Goal: Task Accomplishment & Management: Use online tool/utility

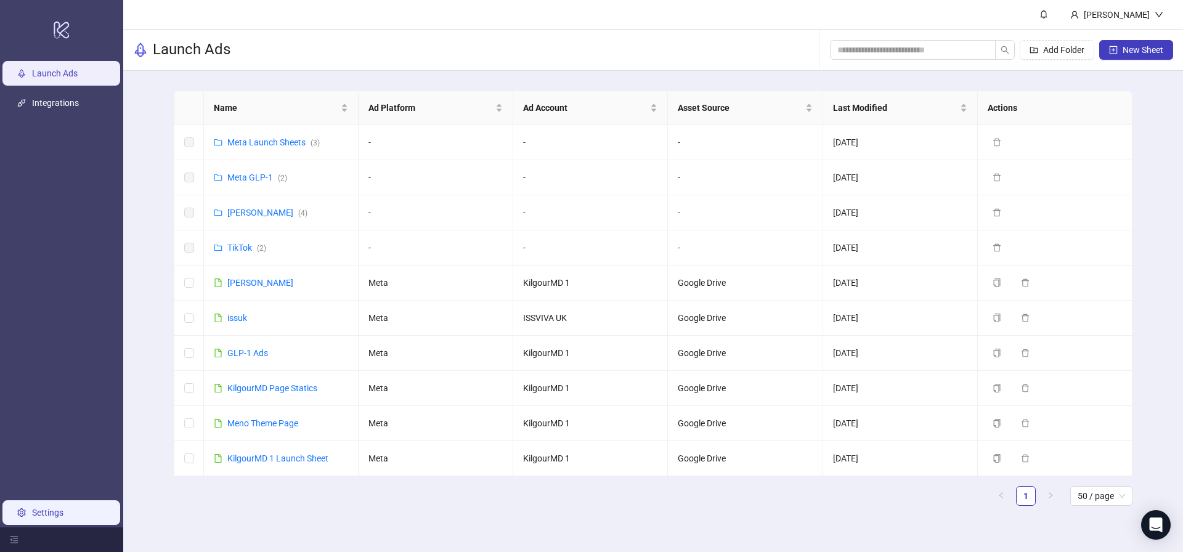
click at [43, 512] on link "Settings" at bounding box center [47, 513] width 31 height 10
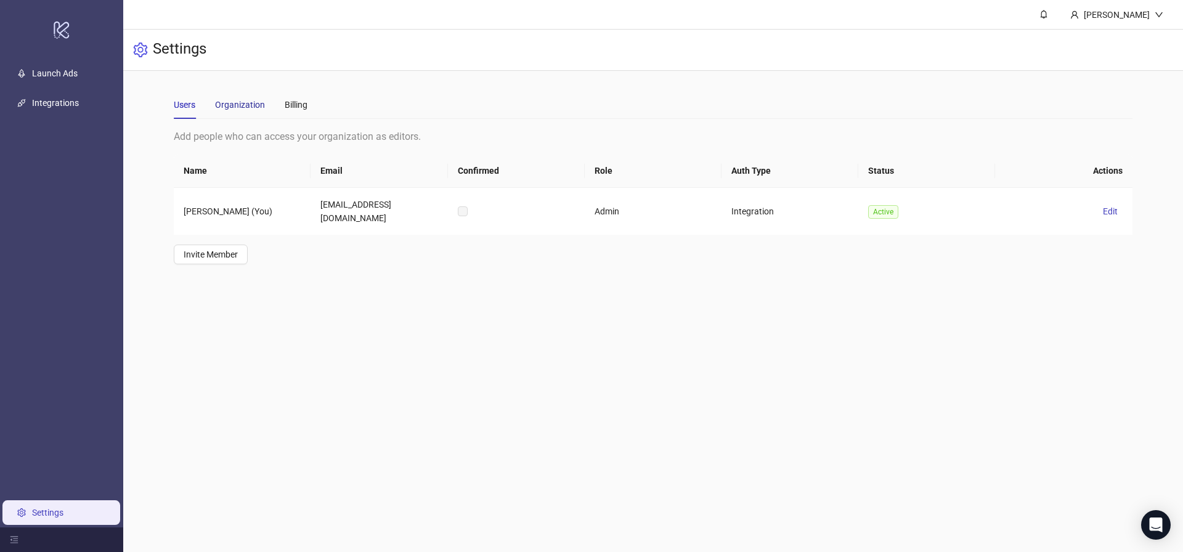
click at [243, 107] on div "Organization" at bounding box center [240, 105] width 50 height 14
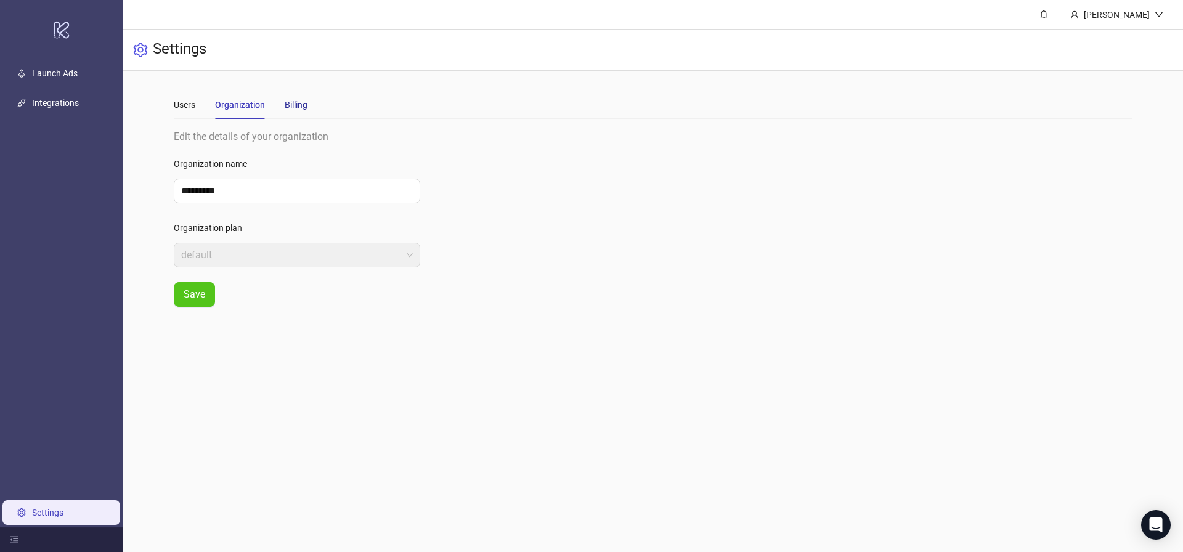
click at [303, 106] on div "Billing" at bounding box center [296, 105] width 23 height 14
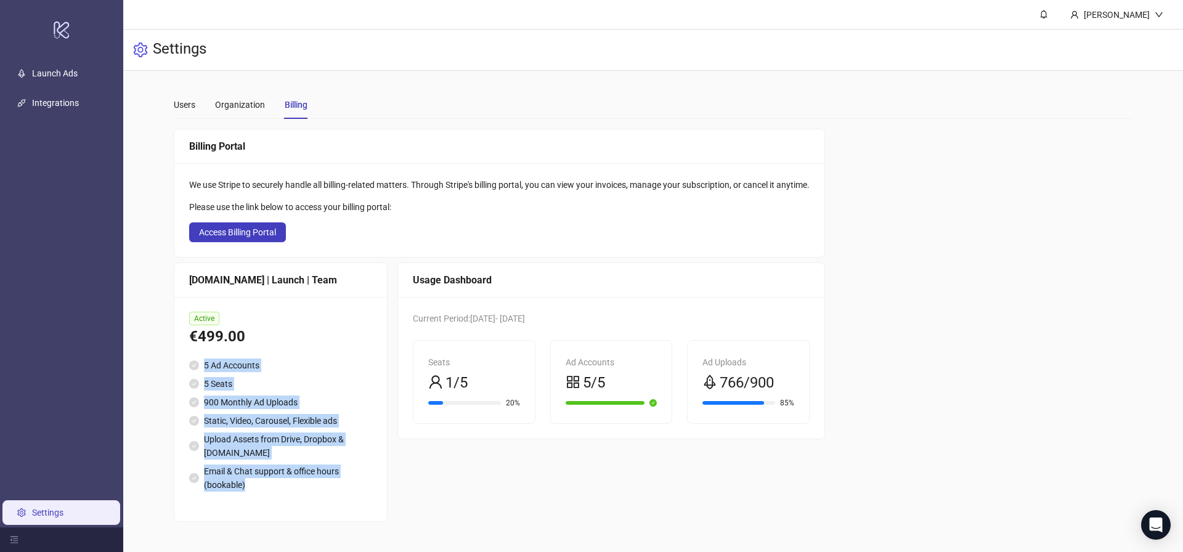
drag, startPoint x: 279, startPoint y: 494, endPoint x: 189, endPoint y: 362, distance: 160.0
click at [189, 362] on div "Active €499.00 5 Ad Accounts 5 Seats 900 Monthly Ad Uploads Static, Video, Caro…" at bounding box center [280, 409] width 213 height 224
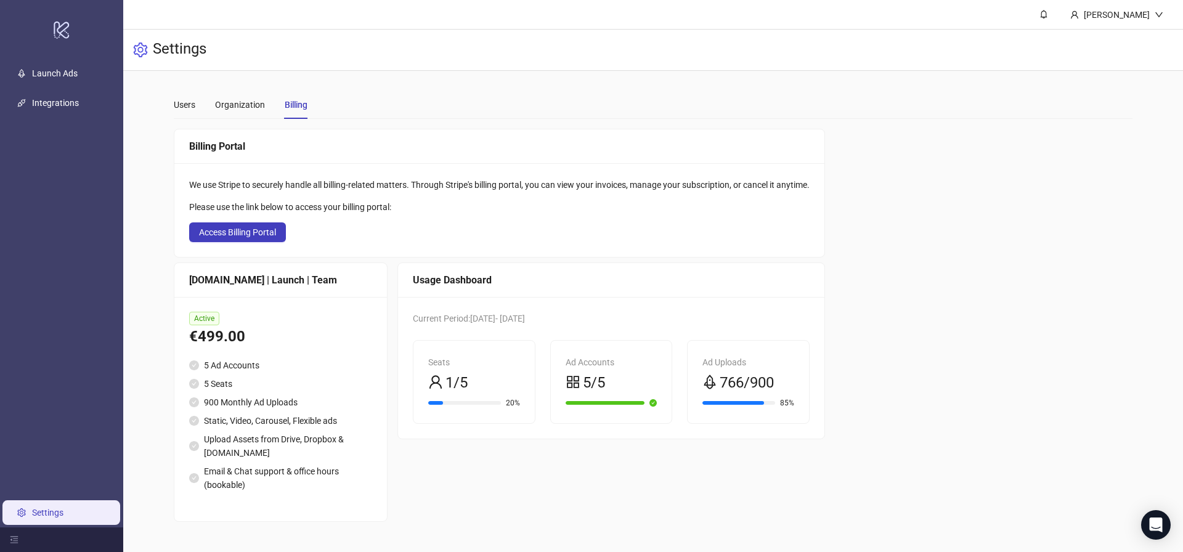
click at [157, 375] on div "Users Organization Billing Add people who can access your organization as edito…" at bounding box center [653, 306] width 1060 height 471
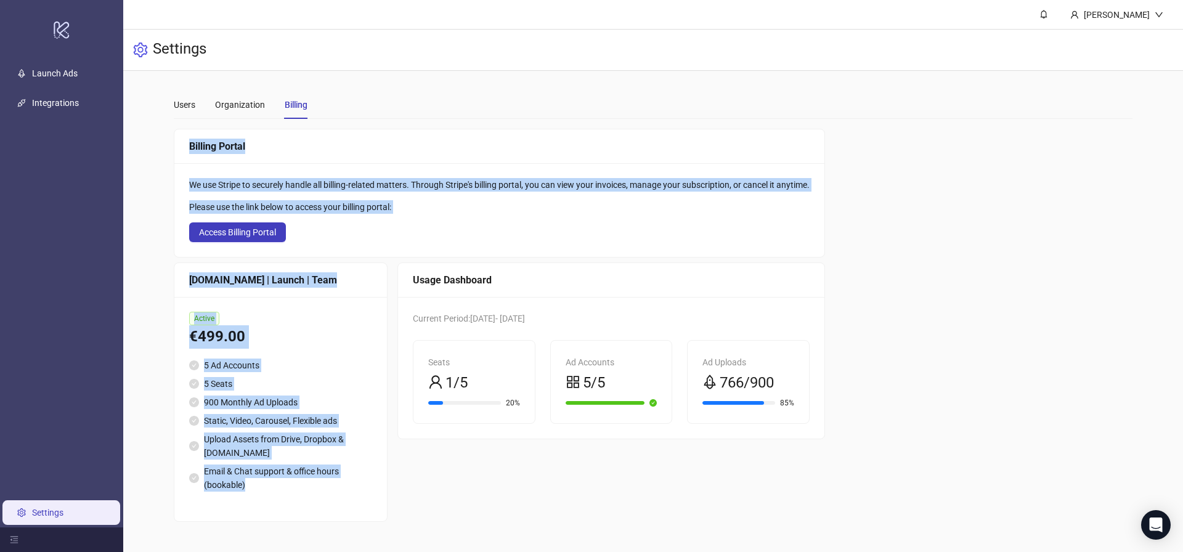
drag, startPoint x: 153, startPoint y: 351, endPoint x: 335, endPoint y: 512, distance: 242.8
click at [335, 513] on div "Users Organization Billing Add people who can access your organization as edito…" at bounding box center [653, 306] width 1060 height 471
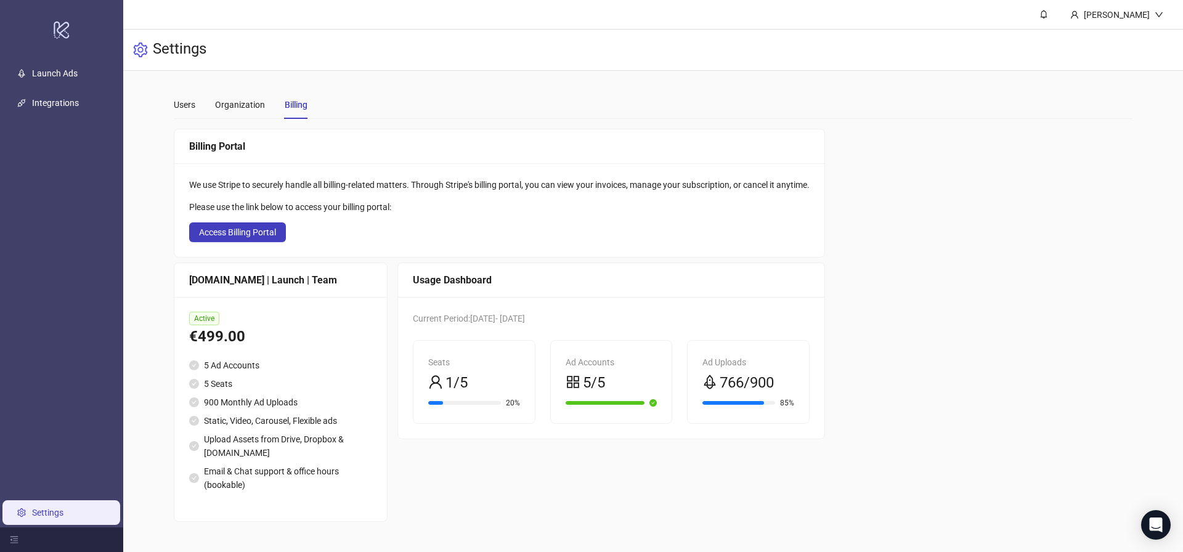
click at [443, 495] on div "Usage Dashboard Current Period: 2025-08-05 - 2025-09-05 Seats 1/5 20% Ad Accoun…" at bounding box center [612, 392] width 428 height 259
click at [258, 108] on div "Organization" at bounding box center [240, 105] width 50 height 14
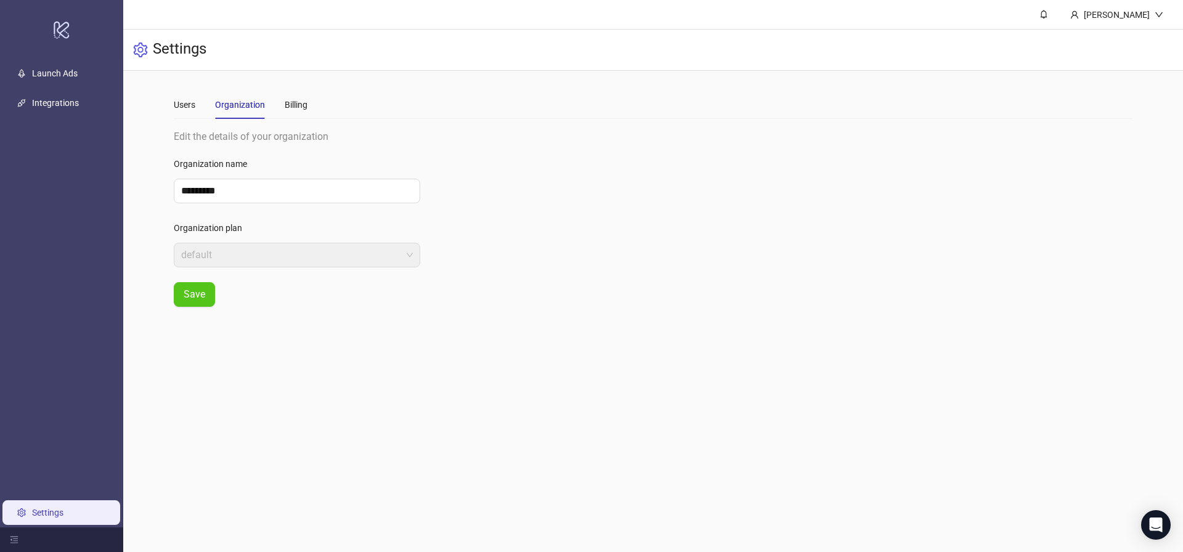
click at [171, 105] on main "Users Organization Billing Add people who can access your organization as edito…" at bounding box center [653, 199] width 979 height 256
click at [178, 103] on div "Users" at bounding box center [185, 105] width 22 height 14
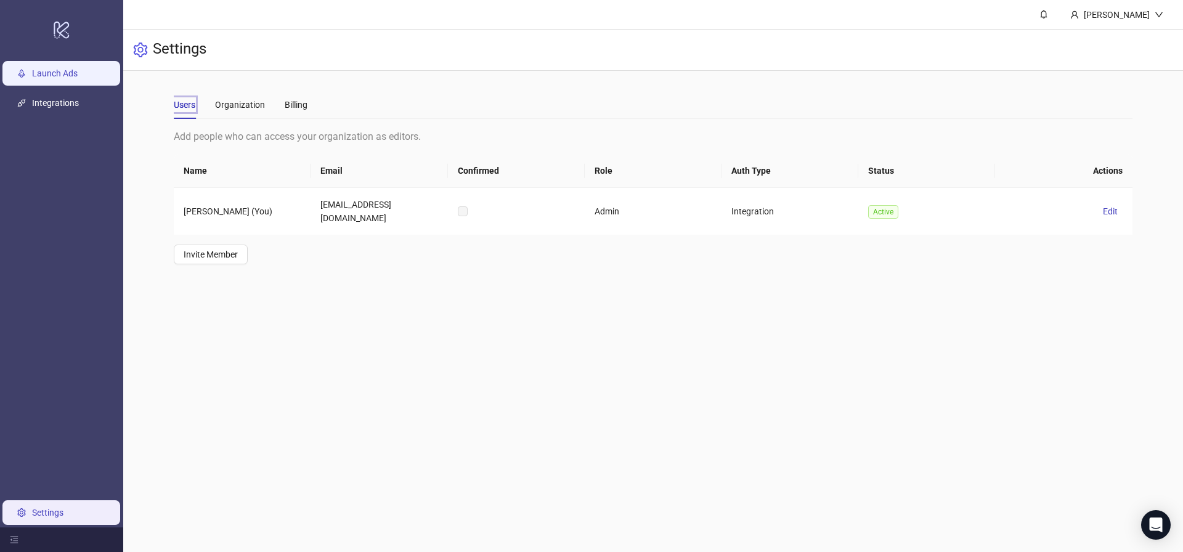
click at [35, 68] on link "Launch Ads" at bounding box center [55, 73] width 46 height 10
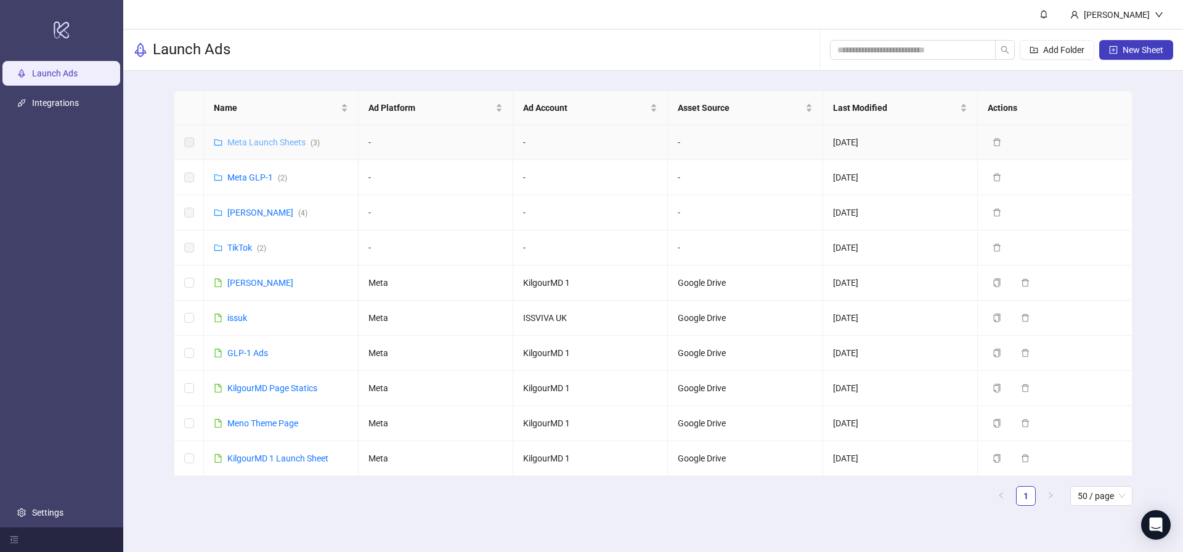
click at [287, 142] on link "Meta Launch Sheets ( 3 )" at bounding box center [273, 142] width 92 height 10
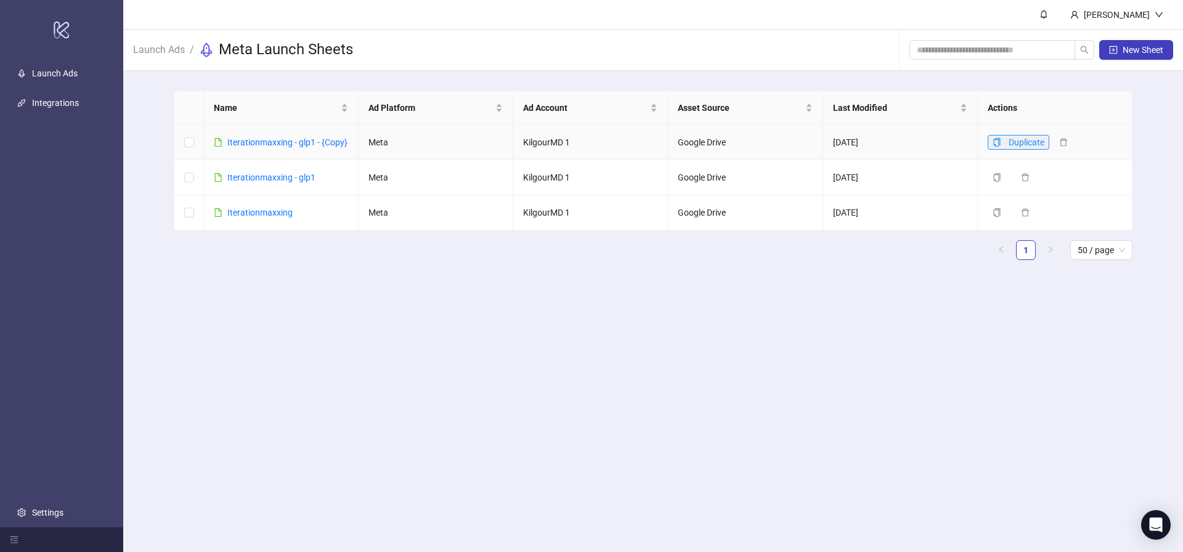
click at [1003, 143] on button "Duplicate" at bounding box center [1019, 142] width 62 height 15
click at [1172, 531] on main "Leevi Perälä Launch Ads / Meta Launch Sheets New Sheet Name Ad Platform Ad Acco…" at bounding box center [653, 276] width 1060 height 552
click at [1159, 528] on icon "Open Intercom Messenger" at bounding box center [1156, 525] width 16 height 16
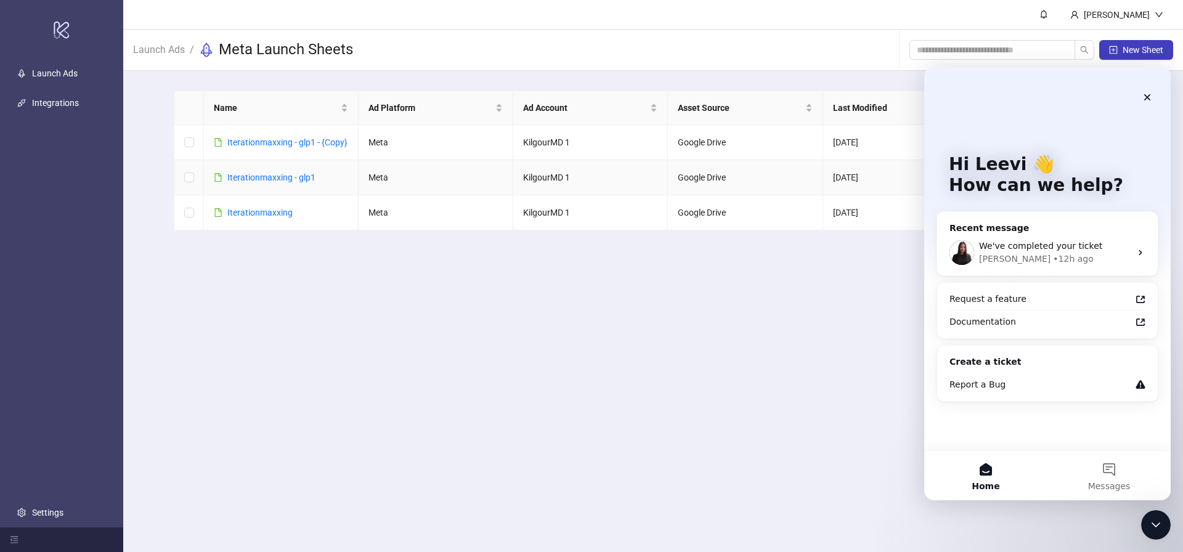
click at [343, 184] on td "Iterationmaxxing - glp1" at bounding box center [281, 177] width 155 height 35
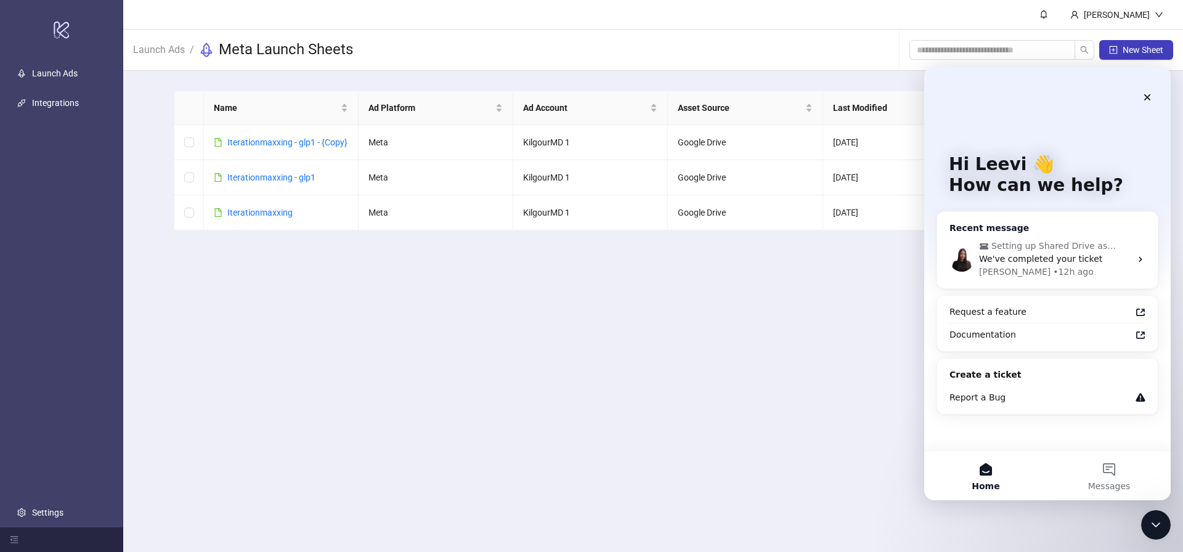
click at [1042, 259] on span "We've completed your ticket" at bounding box center [1040, 259] width 123 height 10
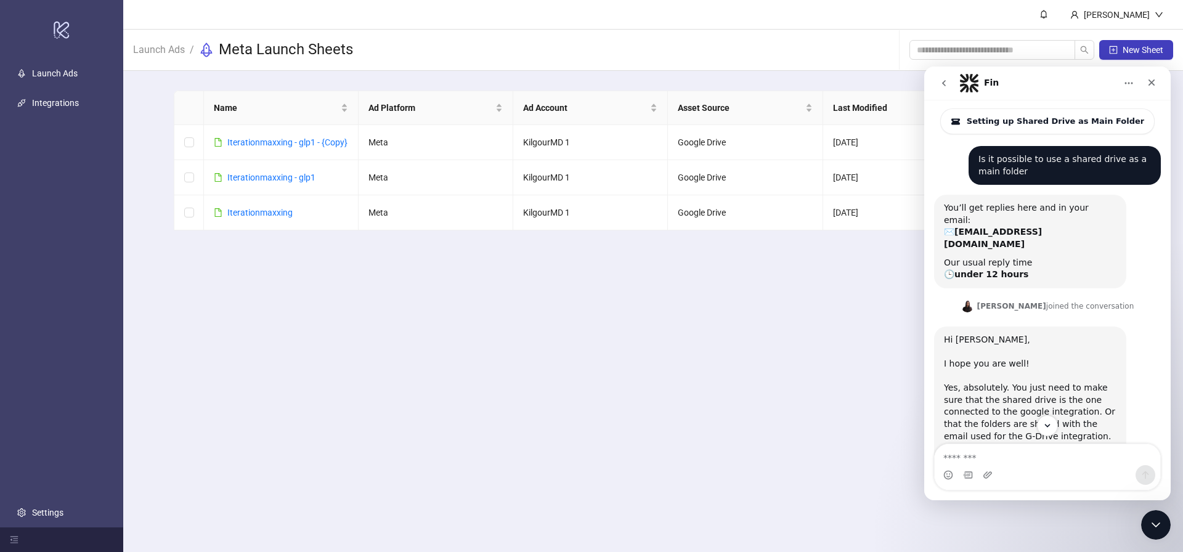
scroll to position [52, 0]
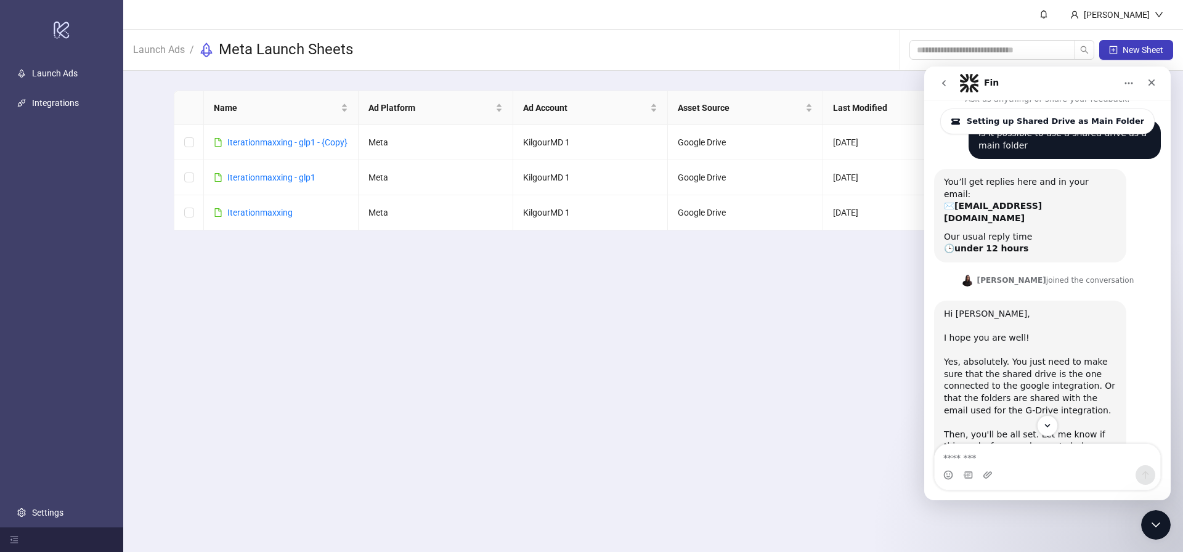
click at [1046, 349] on div "Hi Leevi, ​ I hope you are well! ​ Yes, absolutely. You just need to make sure …" at bounding box center [1030, 405] width 173 height 194
click at [1047, 349] on div "Hi Leevi, ​ I hope you are well! ​ Yes, absolutely. You just need to make sure …" at bounding box center [1030, 405] width 173 height 194
click at [1003, 363] on div "Hi Leevi, ​ I hope you are well! ​ Yes, absolutely. You just need to make sure …" at bounding box center [1030, 405] width 173 height 194
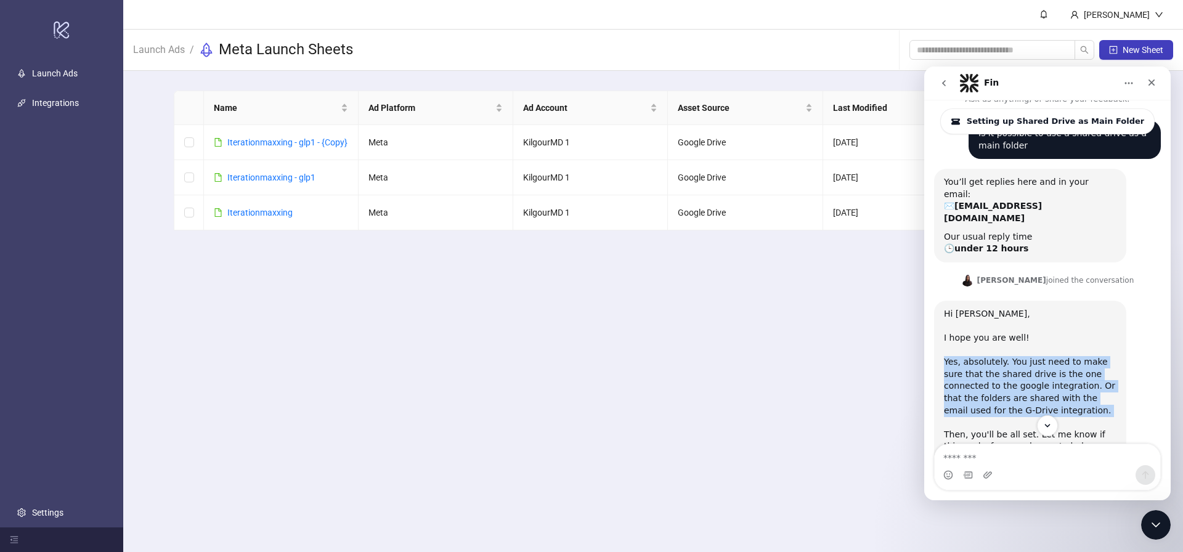
click at [1003, 363] on div "Hi Leevi, ​ I hope you are well! ​ Yes, absolutely. You just need to make sure …" at bounding box center [1030, 405] width 173 height 194
click at [984, 384] on div "Hi Leevi, ​ I hope you are well! ​ Yes, absolutely. You just need to make sure …" at bounding box center [1030, 405] width 173 height 194
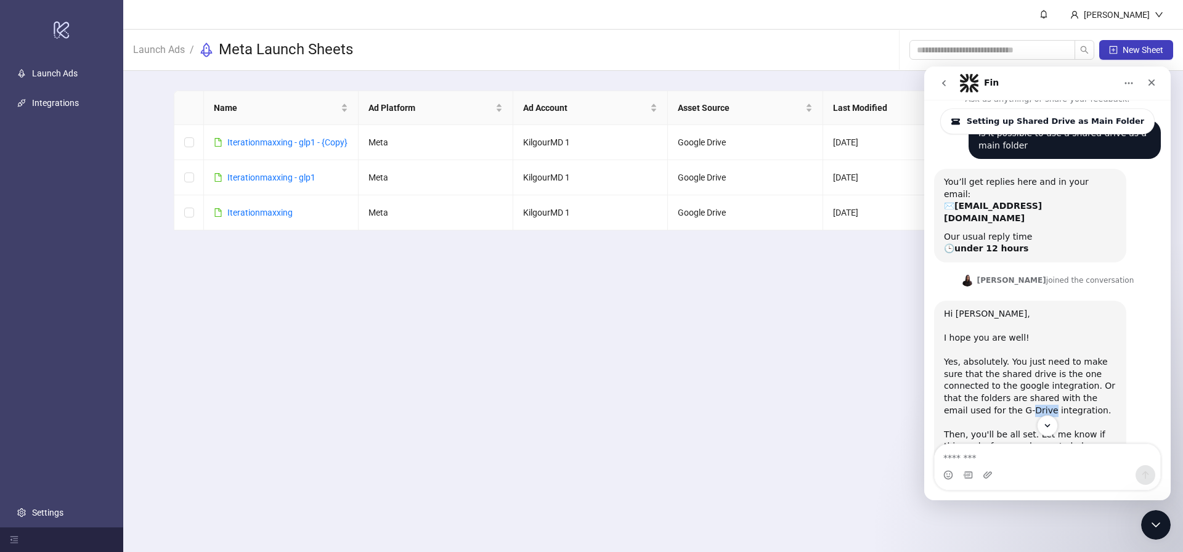
click at [984, 384] on div "Hi Leevi, ​ I hope you are well! ​ Yes, absolutely. You just need to make sure …" at bounding box center [1030, 405] width 173 height 194
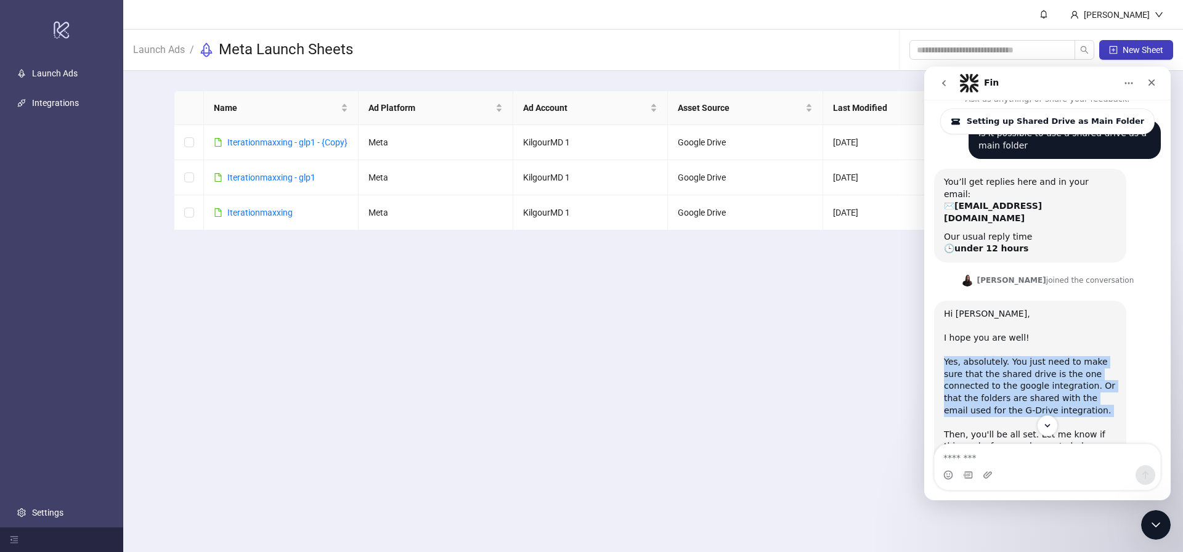
click at [984, 384] on div "Hi Leevi, ​ I hope you are well! ​ Yes, absolutely. You just need to make sure …" at bounding box center [1030, 405] width 173 height 194
click at [997, 365] on div "Hi Leevi, ​ I hope you are well! ​ Yes, absolutely. You just need to make sure …" at bounding box center [1030, 405] width 173 height 194
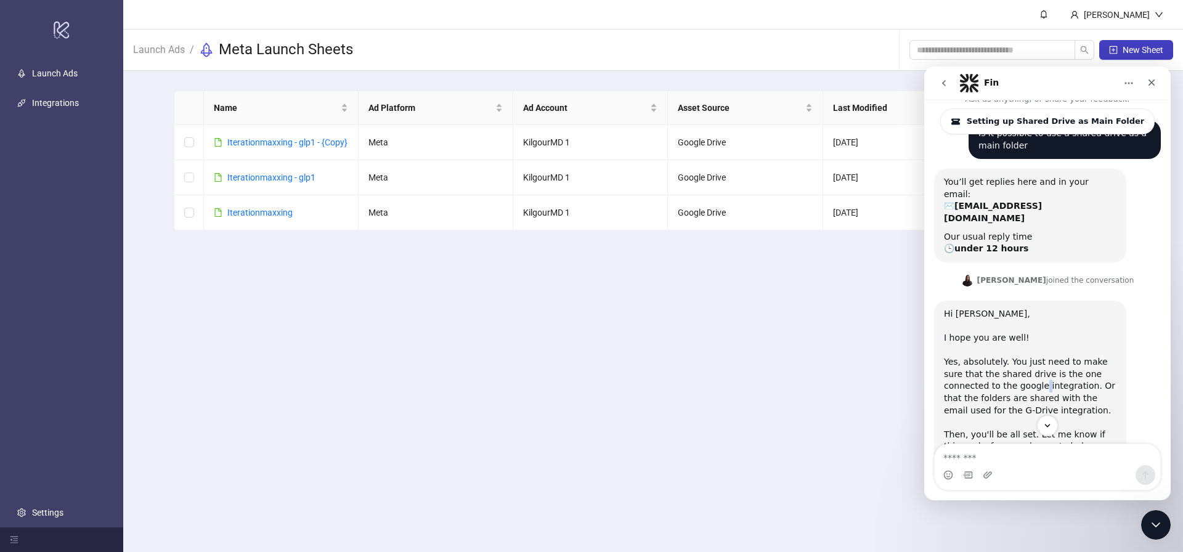
click at [997, 364] on div "Hi Leevi, ​ I hope you are well! ​ Yes, absolutely. You just need to make sure …" at bounding box center [1030, 405] width 173 height 194
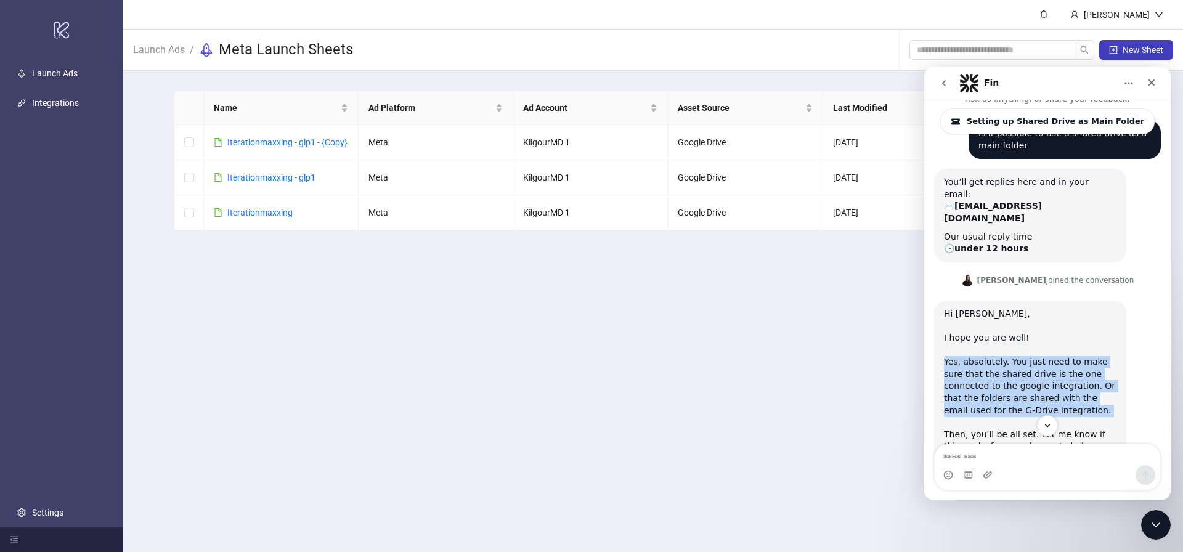
click at [997, 364] on div "Hi Leevi, ​ I hope you are well! ​ Yes, absolutely. You just need to make sure …" at bounding box center [1030, 405] width 173 height 194
click at [1008, 354] on div "Hi Leevi, ​ I hope you are well! ​ Yes, absolutely. You just need to make sure …" at bounding box center [1030, 405] width 173 height 194
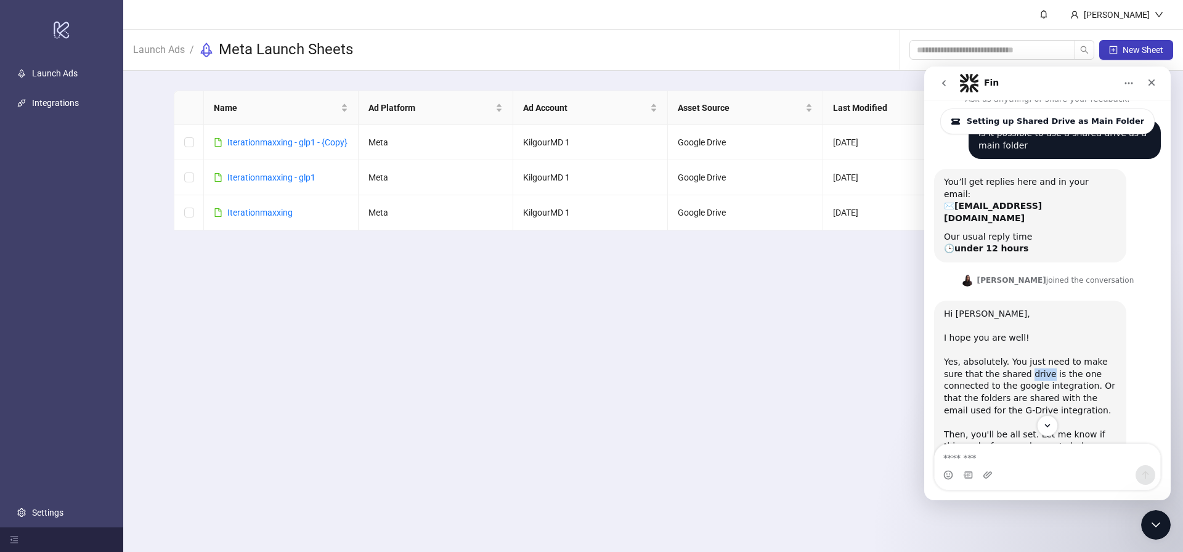
click at [1008, 354] on div "Hi Leevi, ​ I hope you are well! ​ Yes, absolutely. You just need to make sure …" at bounding box center [1030, 405] width 173 height 194
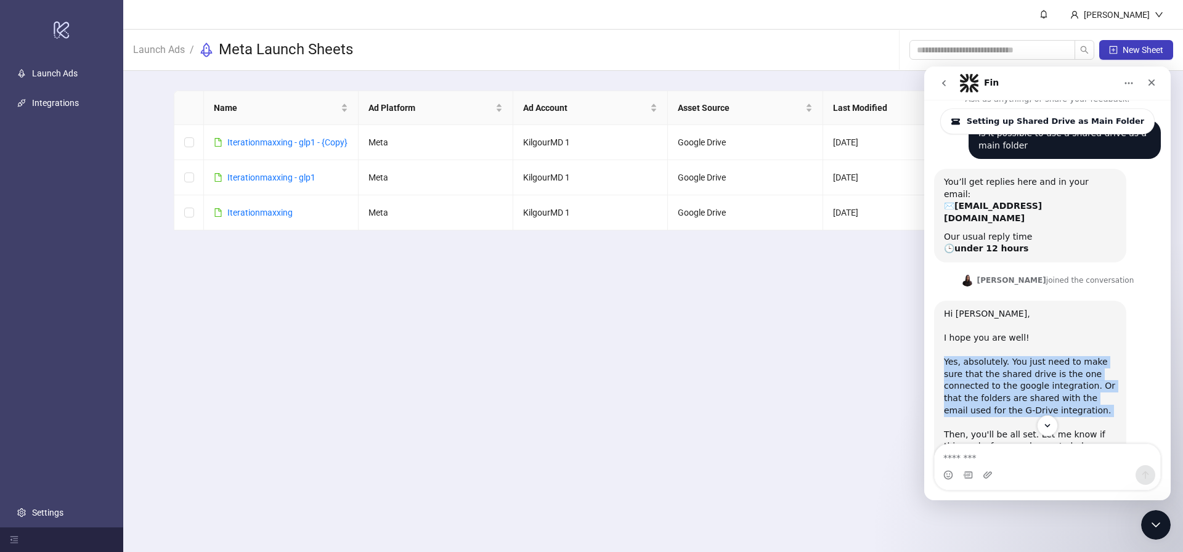
click at [1008, 354] on div "Hi Leevi, ​ I hope you are well! ​ Yes, absolutely. You just need to make sure …" at bounding box center [1030, 405] width 173 height 194
click at [1021, 343] on div "Hi Leevi, ​ I hope you are well! ​ Yes, absolutely. You just need to make sure …" at bounding box center [1030, 405] width 173 height 194
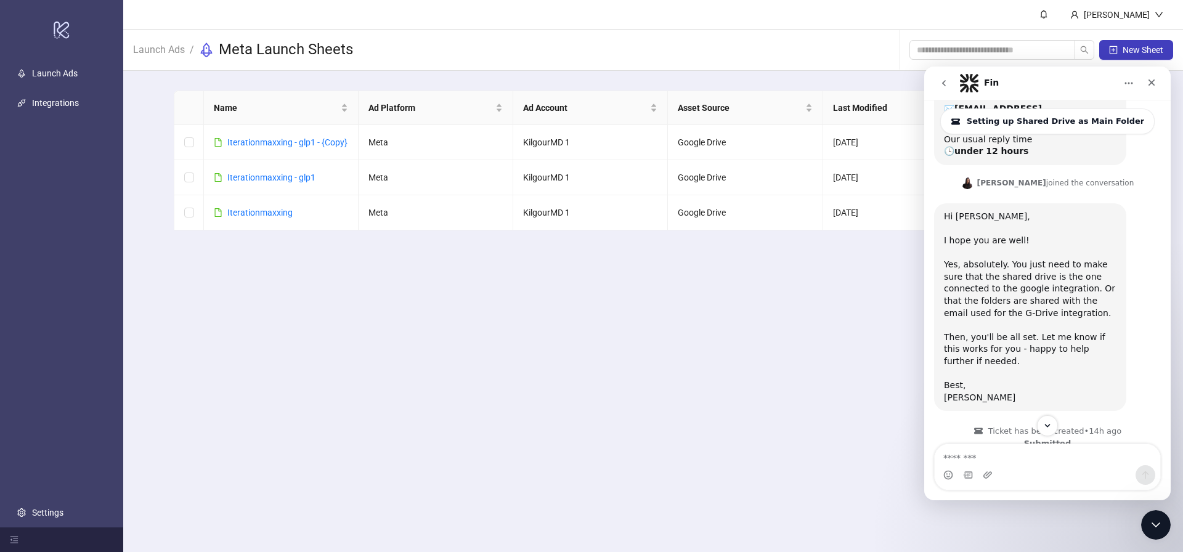
scroll to position [156, 0]
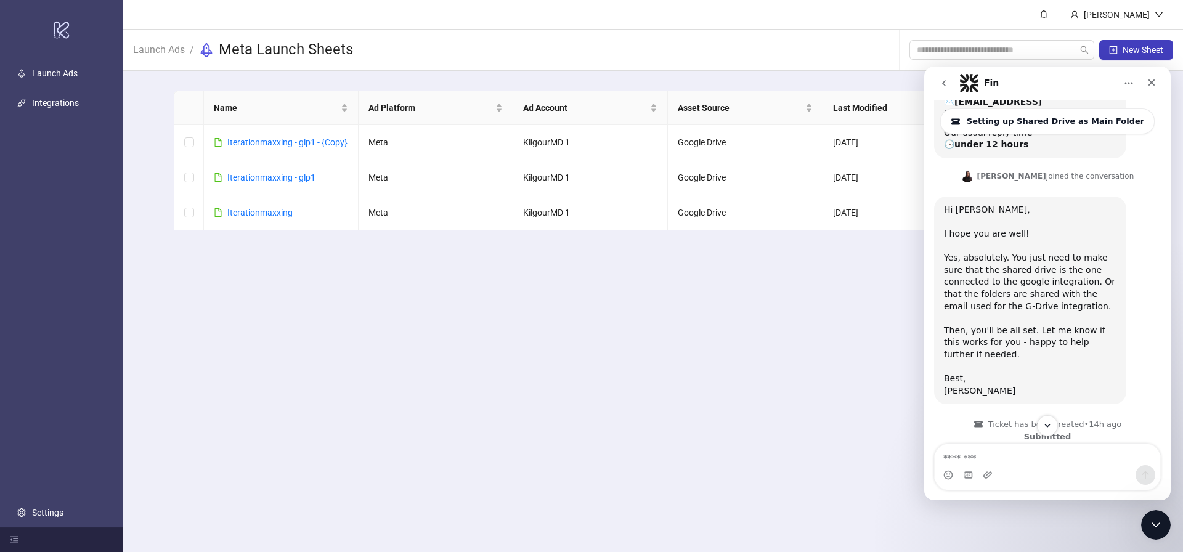
drag, startPoint x: 684, startPoint y: 339, endPoint x: 677, endPoint y: 341, distance: 7.6
click at [684, 339] on main "Leevi Perälä Launch Ads / Meta Launch Sheets New Sheet Name Ad Platform Ad Acco…" at bounding box center [653, 276] width 1060 height 552
click at [34, 513] on link "Settings" at bounding box center [47, 513] width 31 height 10
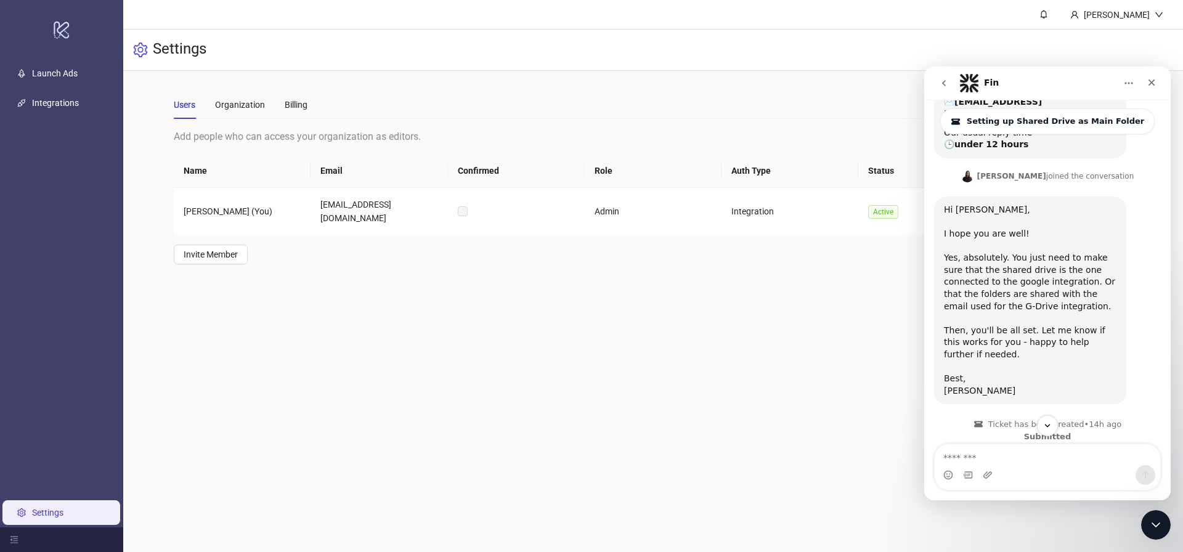
click at [295, 202] on td "Leevi Perälä (You)" at bounding box center [242, 211] width 137 height 47
click at [227, 116] on div "Organization" at bounding box center [240, 105] width 50 height 28
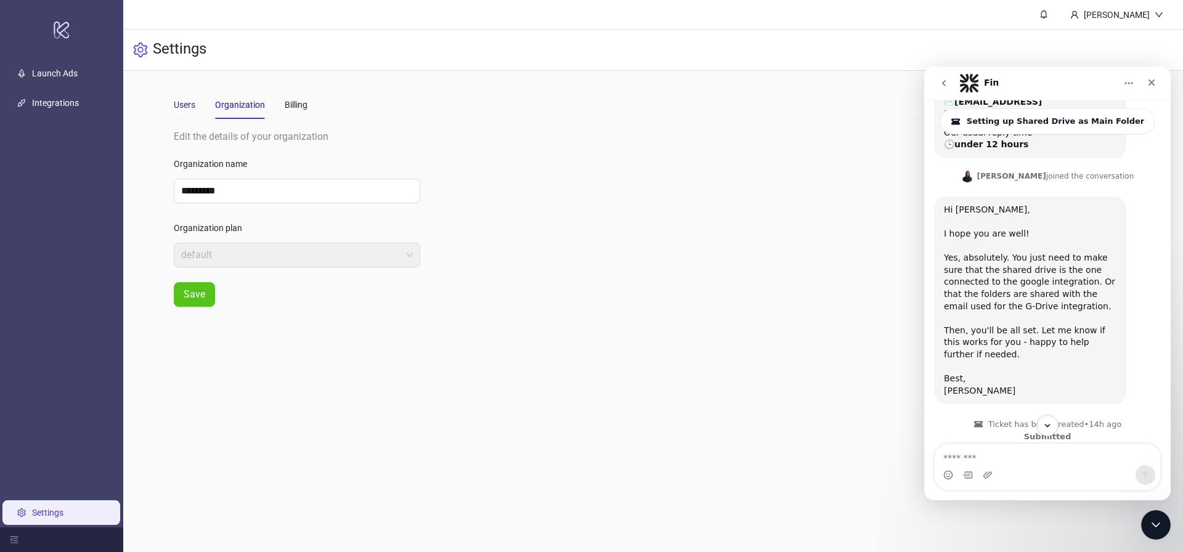
drag, startPoint x: 195, startPoint y: 110, endPoint x: 346, endPoint y: 108, distance: 151.6
click at [202, 108] on div "Users Organization Billing" at bounding box center [241, 105] width 134 height 28
click at [302, 108] on div "Billing" at bounding box center [296, 105] width 23 height 14
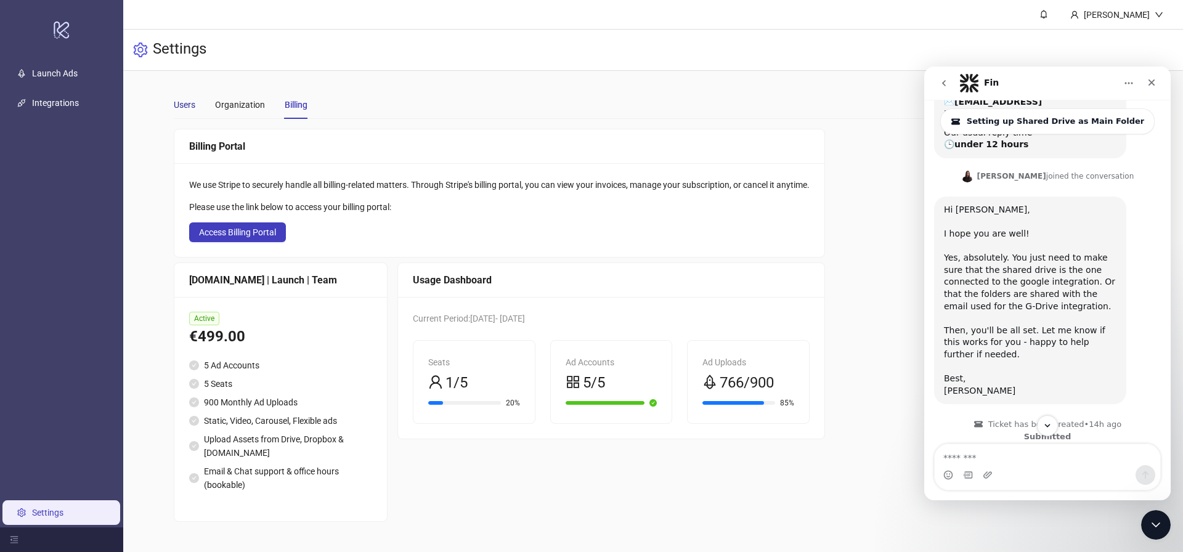
click at [192, 104] on div "Users" at bounding box center [185, 105] width 22 height 14
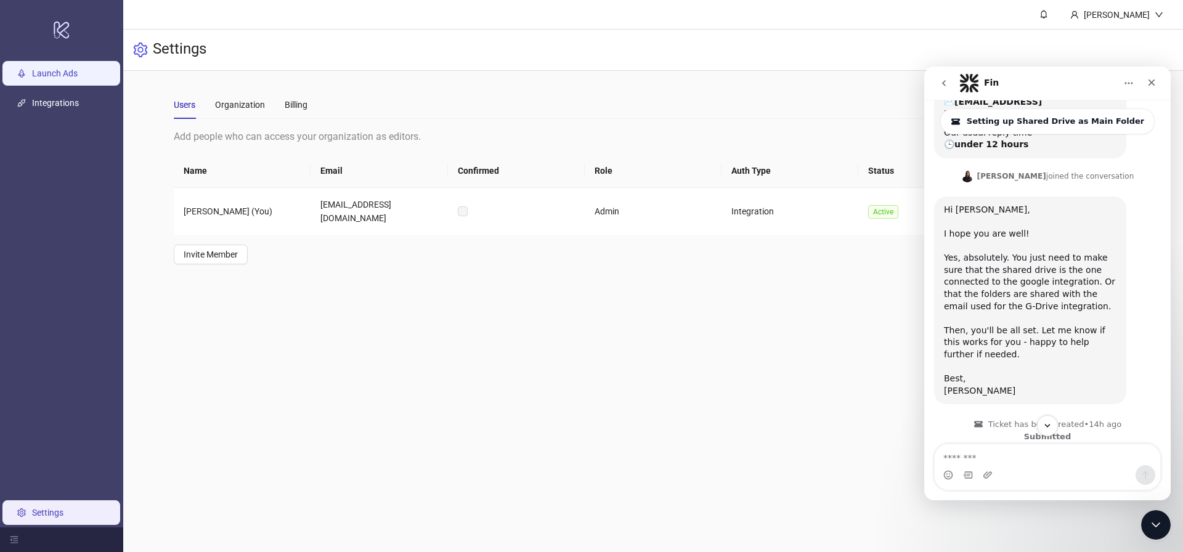
click at [46, 78] on link "Launch Ads" at bounding box center [55, 73] width 46 height 10
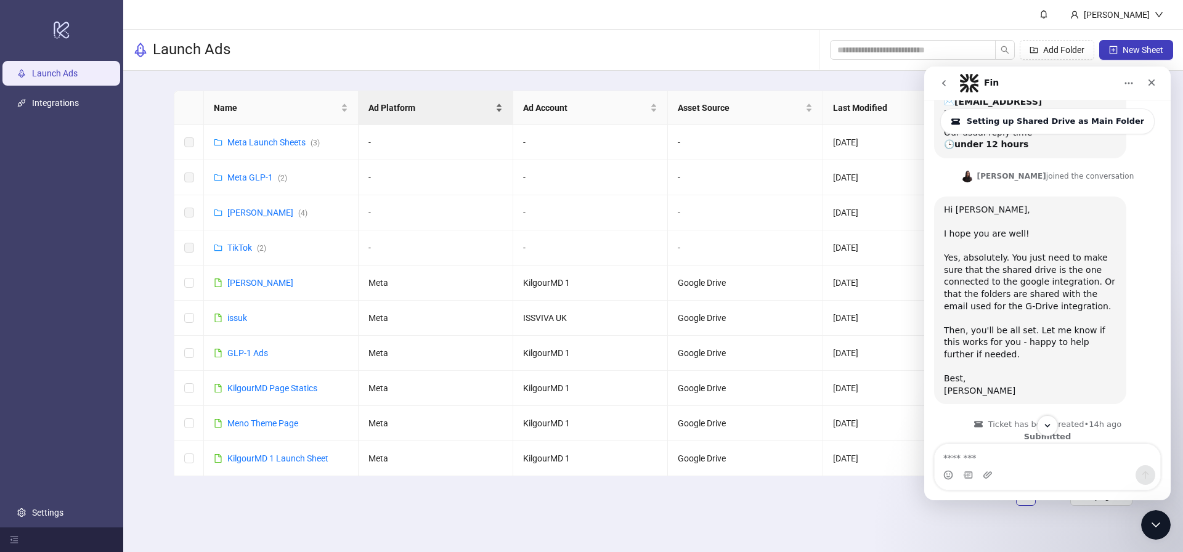
click at [371, 101] on div "Ad Platform" at bounding box center [436, 108] width 134 height 14
click at [253, 141] on link "Meta Launch Sheets ( 3 )" at bounding box center [273, 142] width 92 height 10
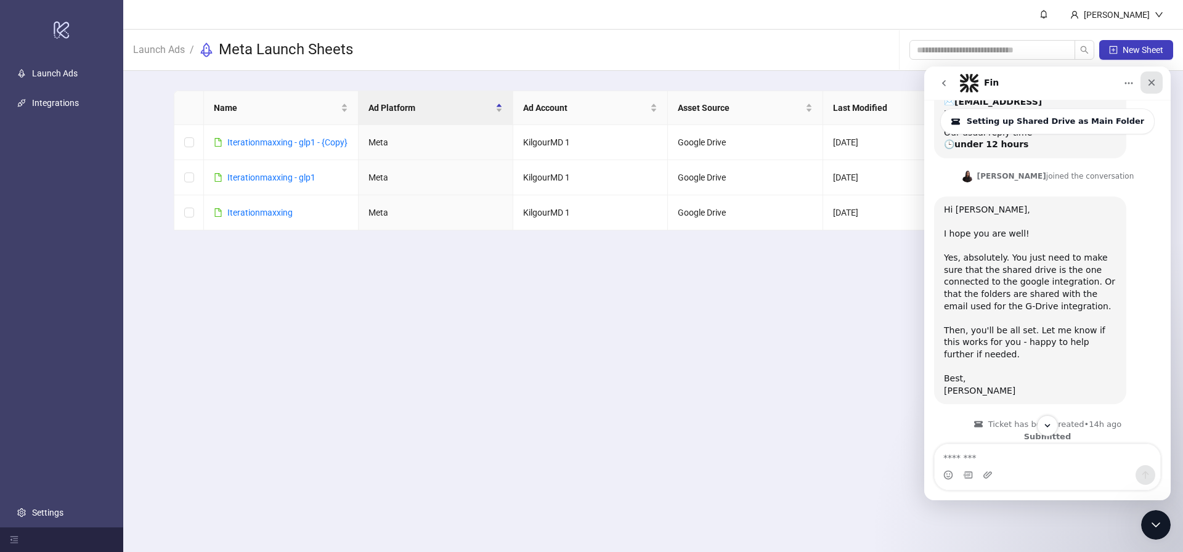
click at [1160, 82] on div "Close" at bounding box center [1152, 82] width 22 height 22
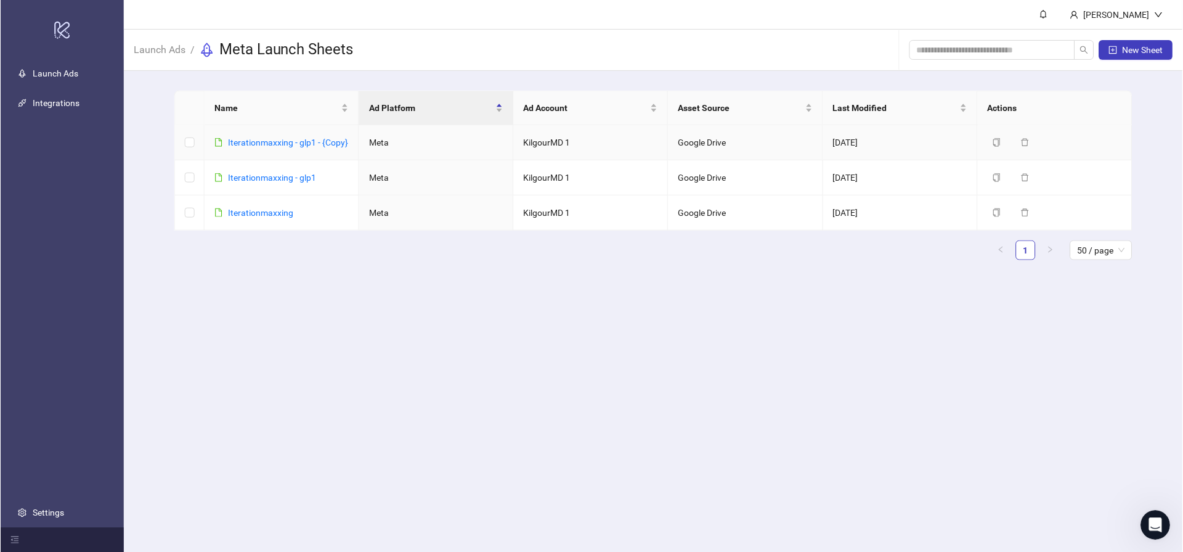
scroll to position [233, 0]
click at [993, 141] on icon "copy" at bounding box center [997, 142] width 9 height 9
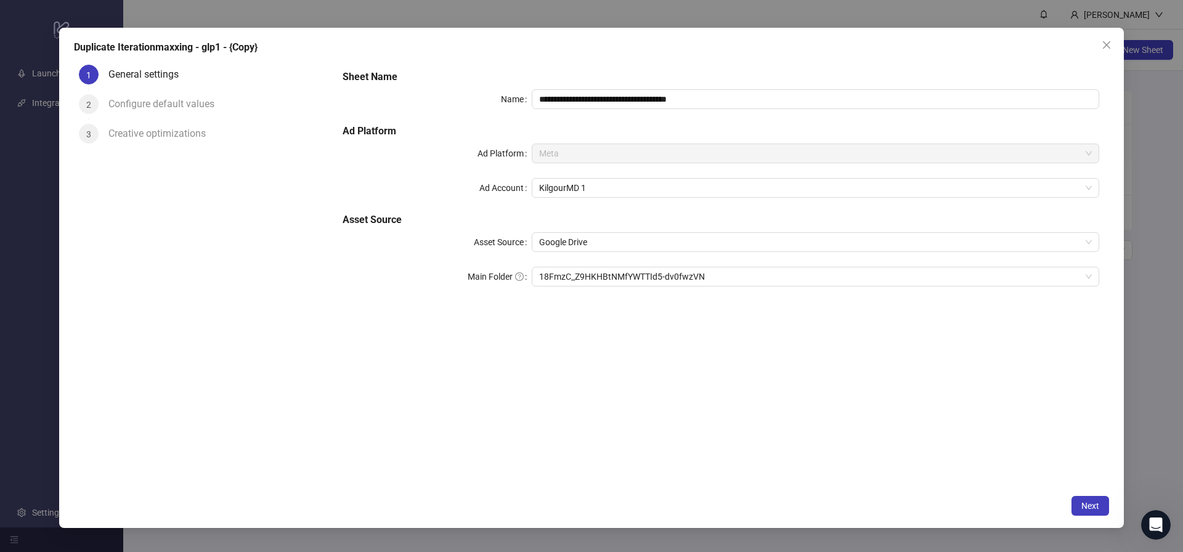
click at [992, 141] on div "**********" at bounding box center [721, 186] width 767 height 242
click at [574, 274] on span "18FmzC_Z9HKHBtNMfYWTTId5-dv0fwzVN" at bounding box center [815, 276] width 553 height 18
click at [582, 283] on span "18FmzC_Z9HKHBtNMfYWTTId5-dv0fwzVN" at bounding box center [815, 276] width 553 height 18
drag, startPoint x: 809, startPoint y: 276, endPoint x: 585, endPoint y: 272, distance: 223.8
click at [585, 272] on span "18FmzC_Z9HKHBtNMfYWTTId5-dv0fwzVN" at bounding box center [815, 276] width 553 height 18
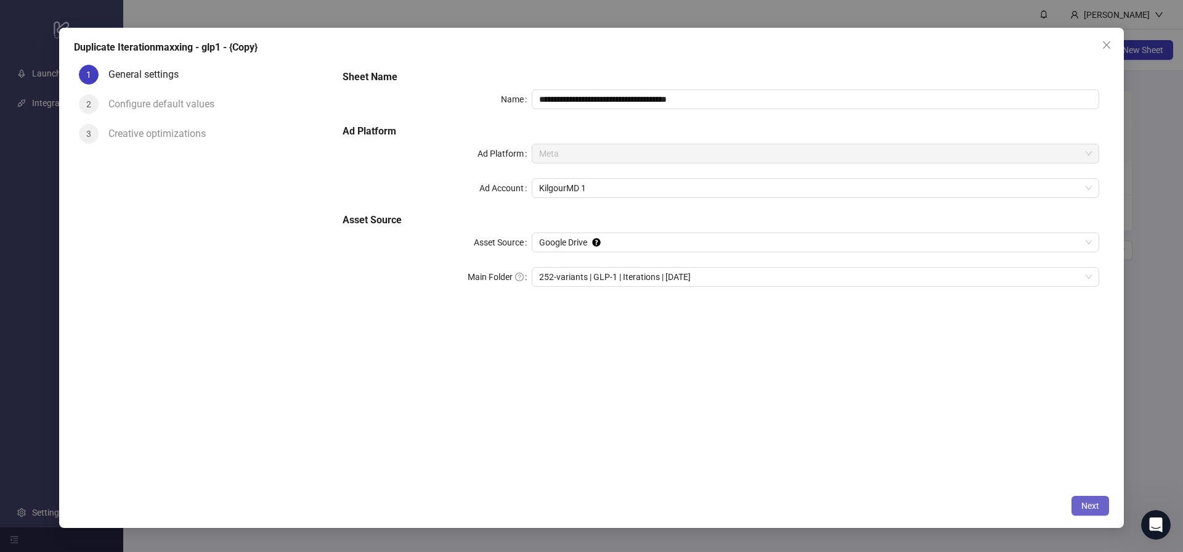
click at [1096, 502] on span "Next" at bounding box center [1091, 505] width 18 height 10
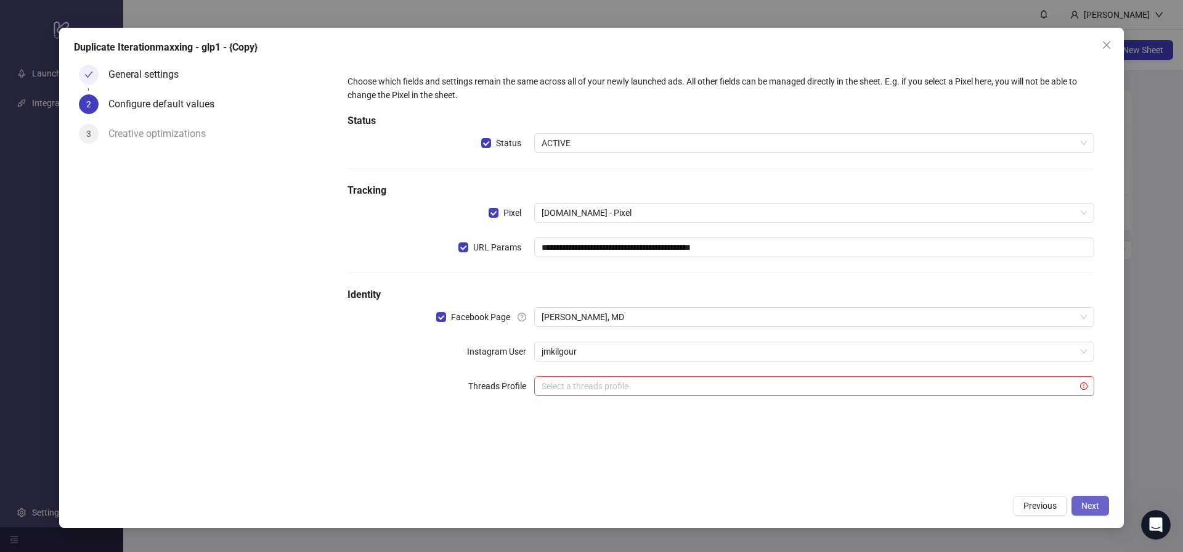
click at [1096, 502] on span "Next" at bounding box center [1091, 505] width 18 height 10
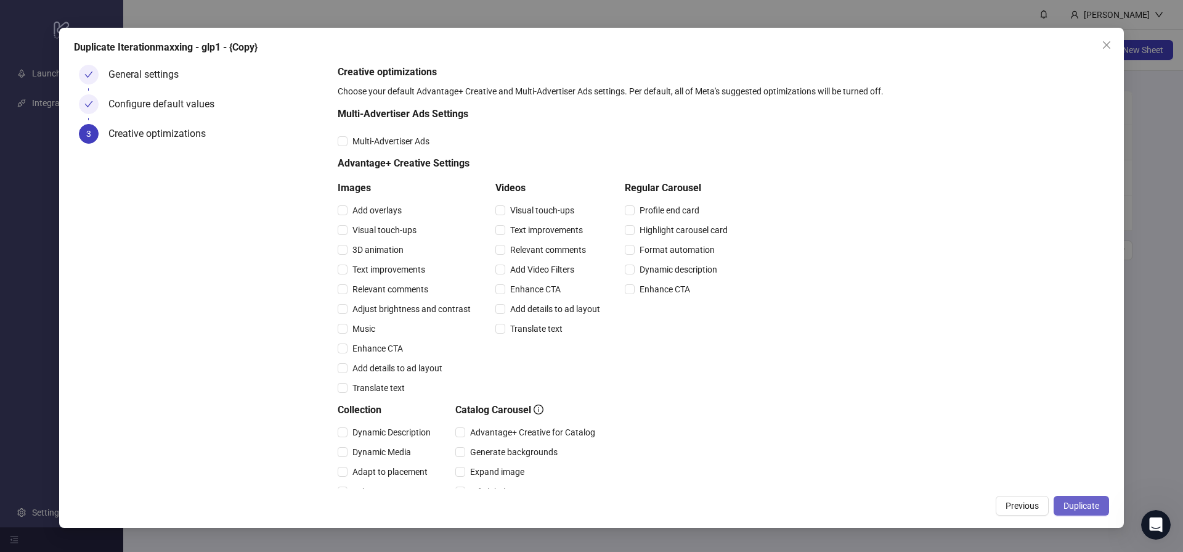
click at [1098, 501] on span "Duplicate" at bounding box center [1082, 505] width 36 height 10
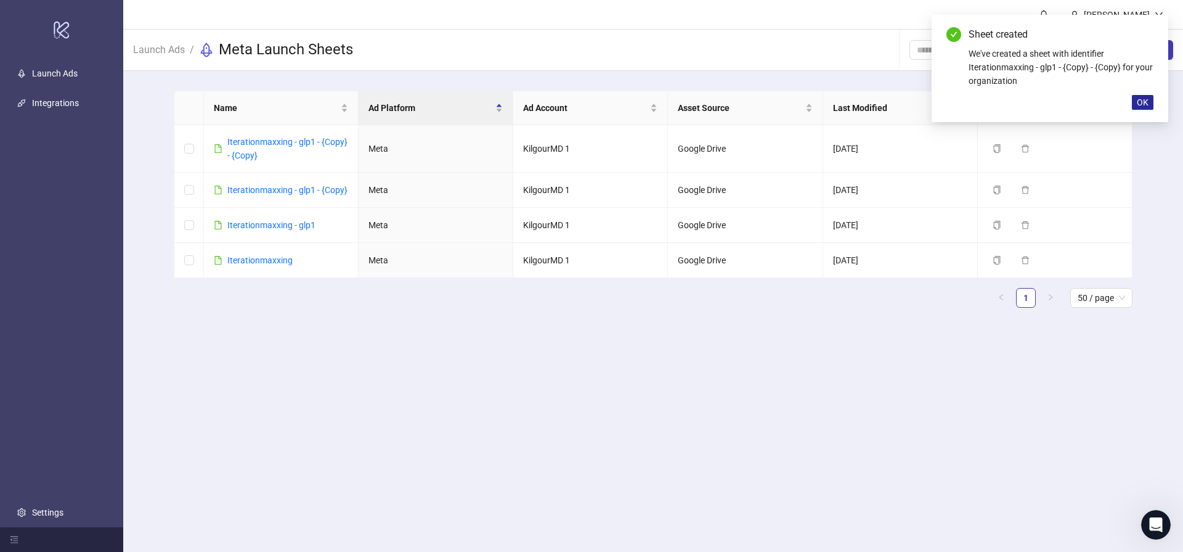
click at [1141, 102] on span "OK" at bounding box center [1143, 102] width 12 height 10
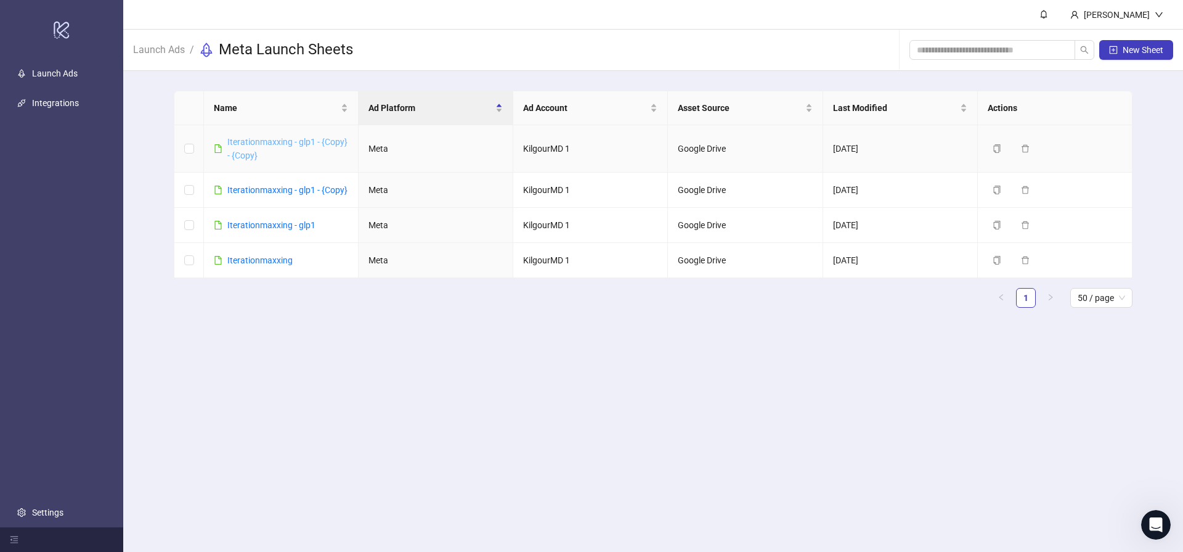
click at [303, 145] on link "Iterationmaxxing - glp1 - {Copy} - {Copy}" at bounding box center [287, 148] width 120 height 23
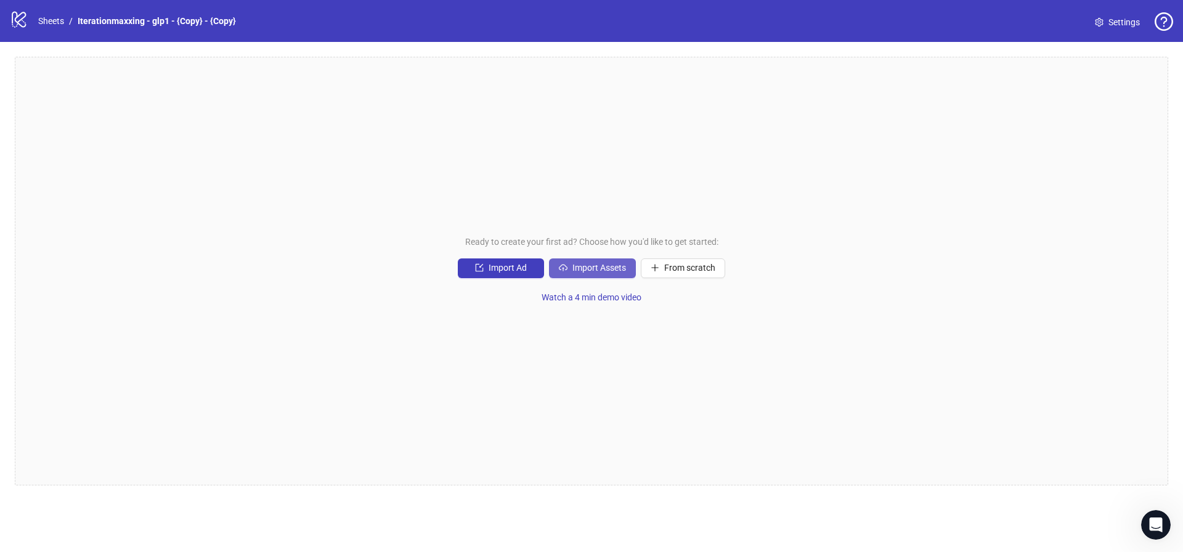
click at [585, 271] on span "Import Assets" at bounding box center [600, 268] width 54 height 10
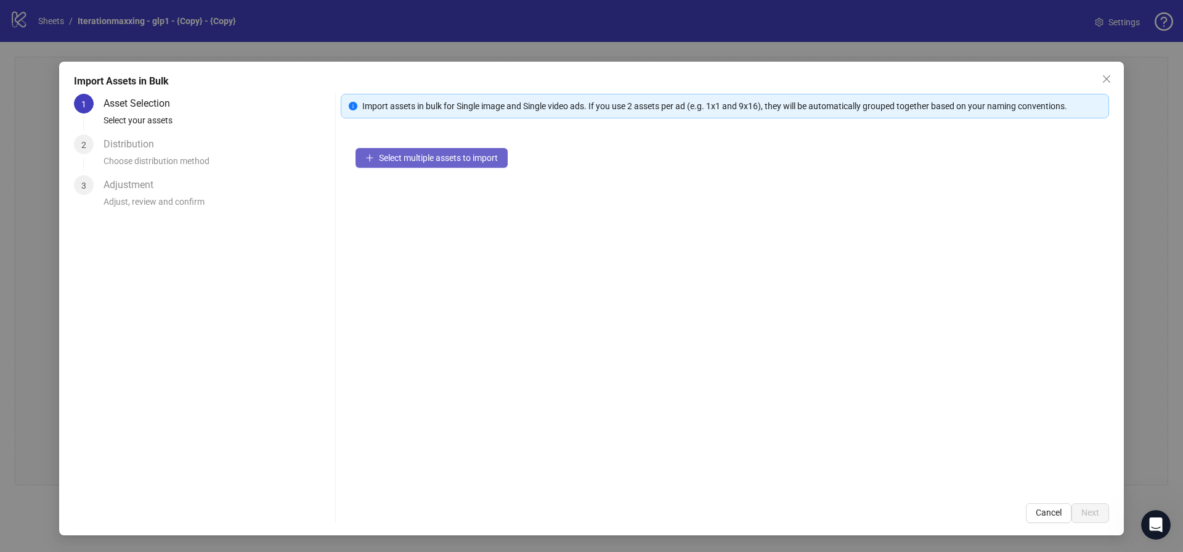
click at [488, 156] on span "Select multiple assets to import" at bounding box center [438, 158] width 119 height 10
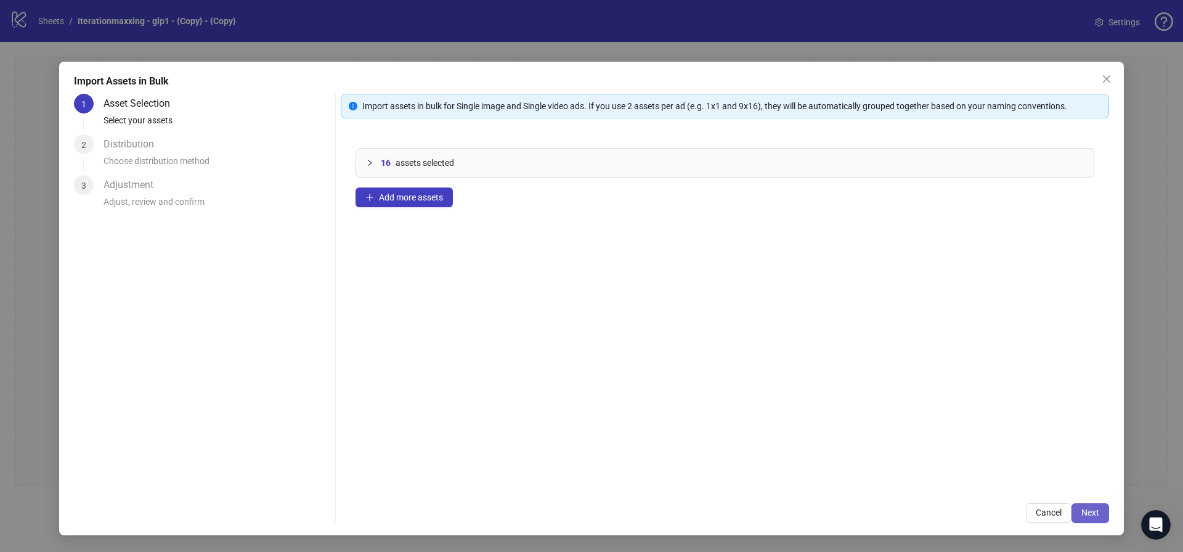
click at [1097, 516] on span "Next" at bounding box center [1091, 512] width 18 height 10
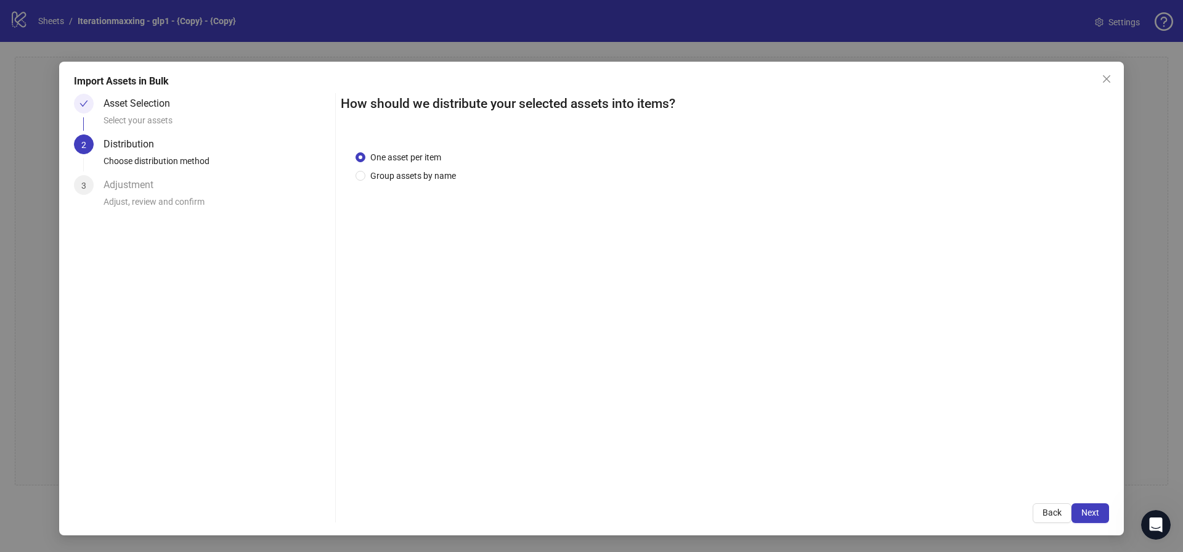
scroll to position [233, 0]
drag, startPoint x: 1095, startPoint y: 533, endPoint x: 1098, endPoint y: 523, distance: 10.3
click at [1096, 531] on div "Import Assets in Bulk Asset Selection Select your assets 2 Distribution Choose …" at bounding box center [591, 298] width 1065 height 473
click at [1100, 511] on button "Next" at bounding box center [1091, 513] width 38 height 20
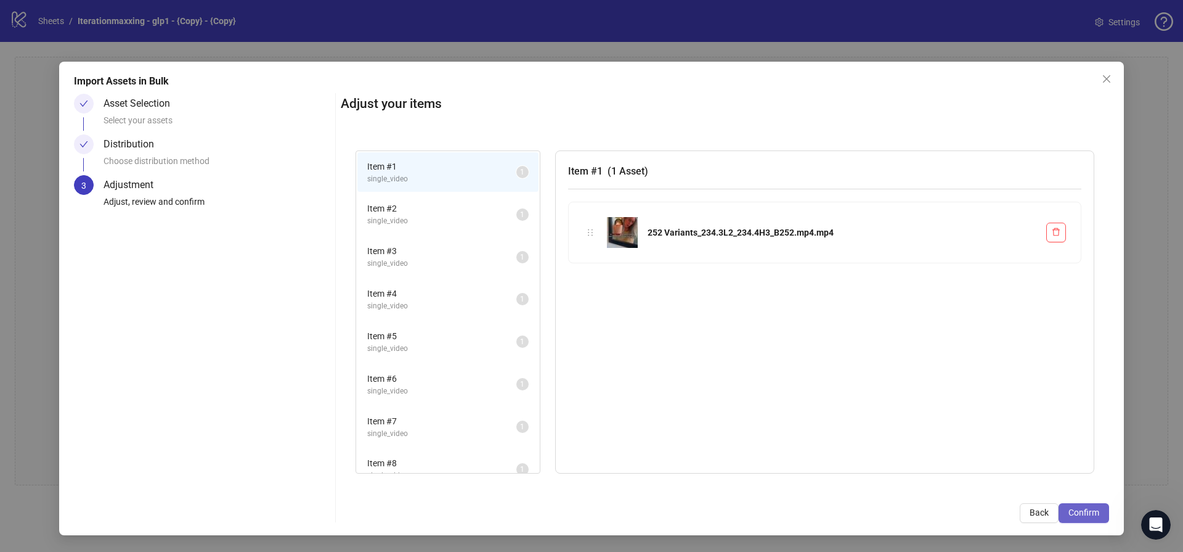
click at [1098, 512] on button "Confirm" at bounding box center [1084, 513] width 51 height 20
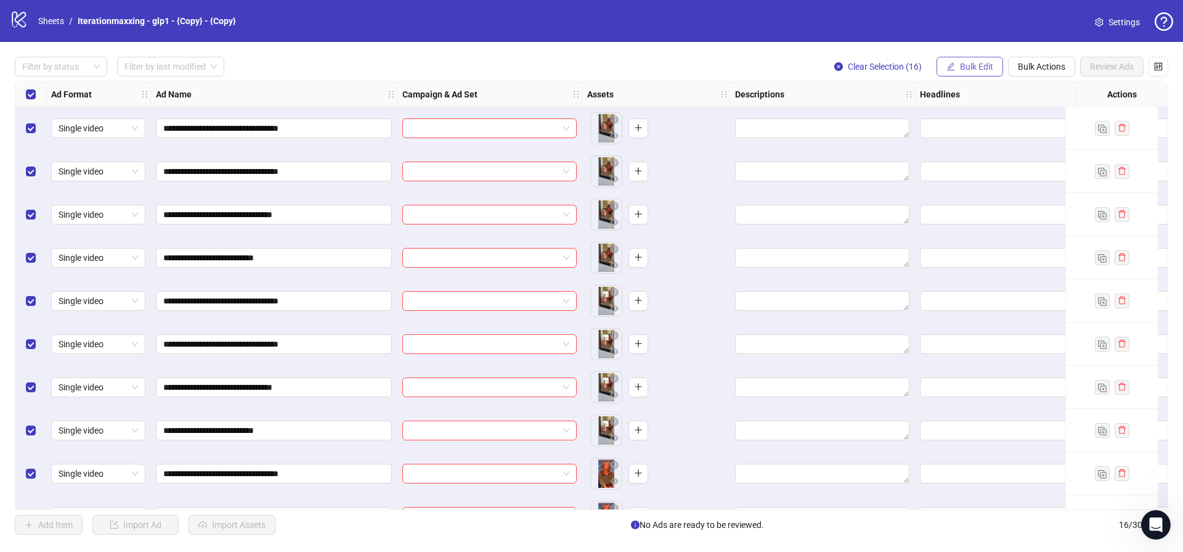
drag, startPoint x: 963, startPoint y: 77, endPoint x: 968, endPoint y: 70, distance: 9.2
click at [964, 75] on div "**********" at bounding box center [591, 295] width 1183 height 507
click at [966, 64] on span "Bulk Edit" at bounding box center [976, 67] width 33 height 10
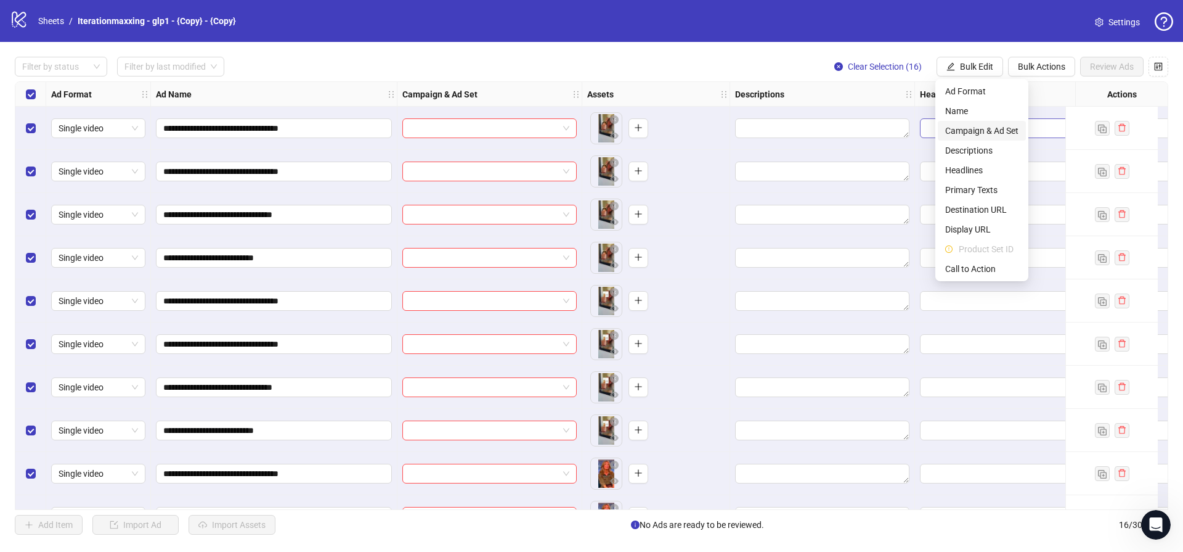
click at [961, 135] on span "Campaign & Ad Set" at bounding box center [981, 131] width 73 height 14
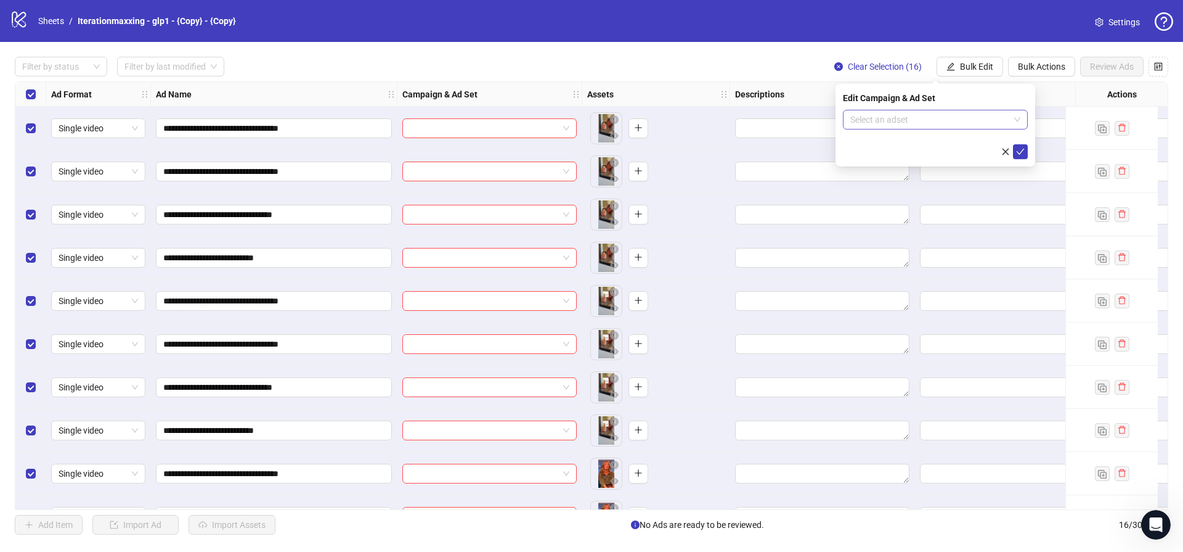
click at [956, 117] on input "search" at bounding box center [930, 119] width 159 height 18
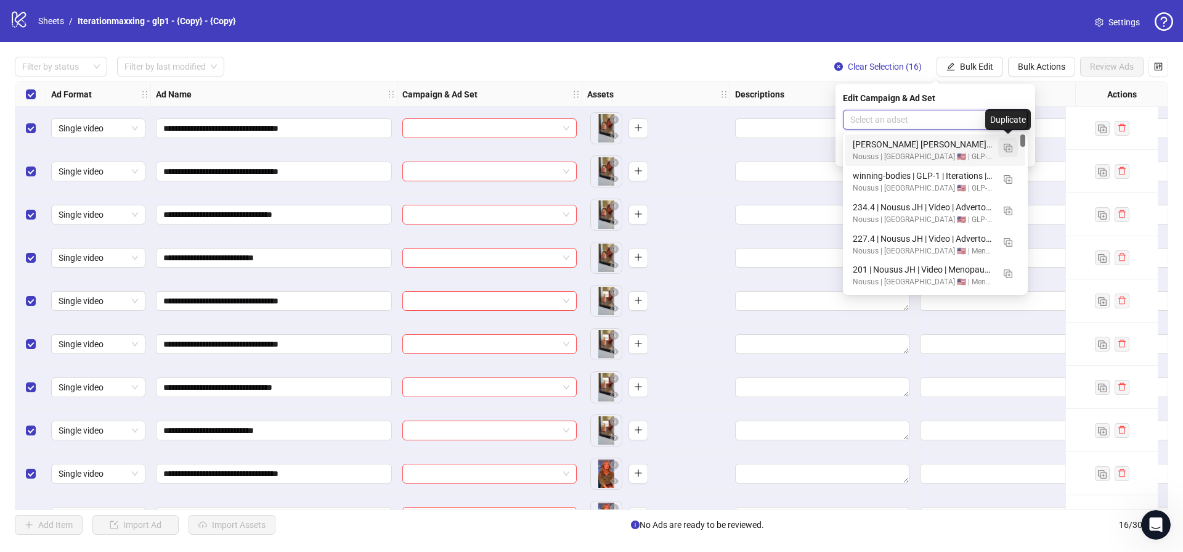
click at [1005, 145] on img "button" at bounding box center [1008, 148] width 9 height 9
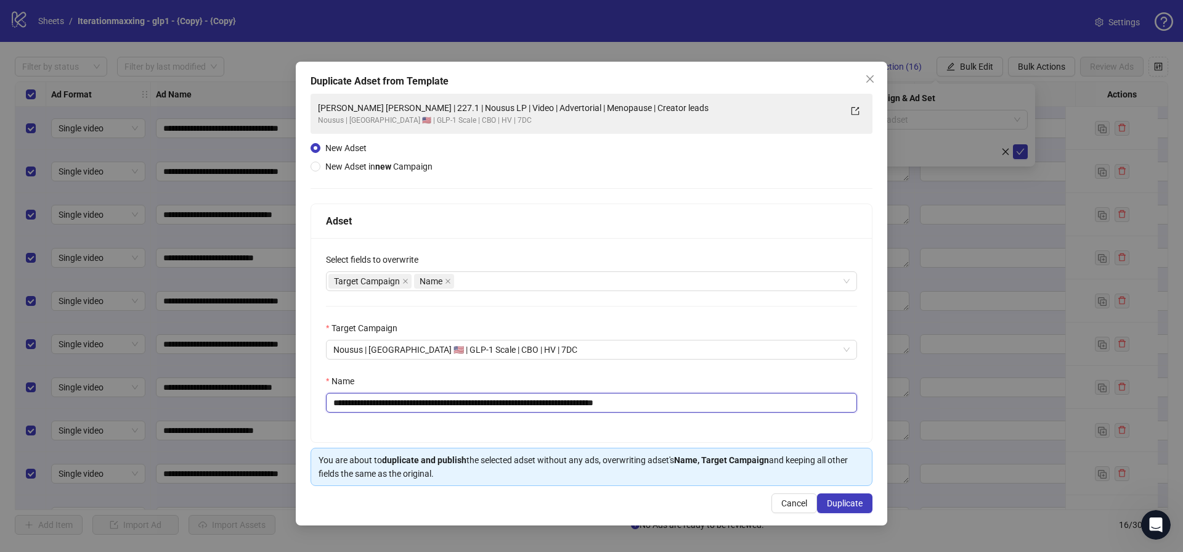
click at [502, 407] on input "**********" at bounding box center [591, 403] width 531 height 20
paste input "text"
type input "**********"
click at [849, 500] on span "Duplicate" at bounding box center [845, 503] width 36 height 10
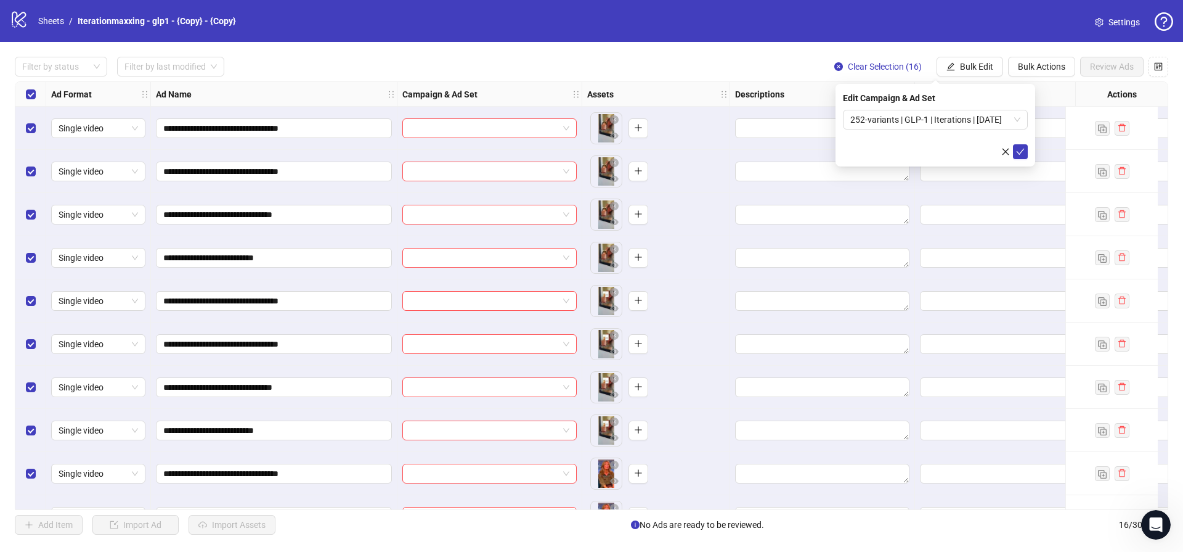
drag, startPoint x: 1025, startPoint y: 153, endPoint x: 1020, endPoint y: 139, distance: 15.0
click at [1024, 153] on button "submit" at bounding box center [1020, 151] width 15 height 15
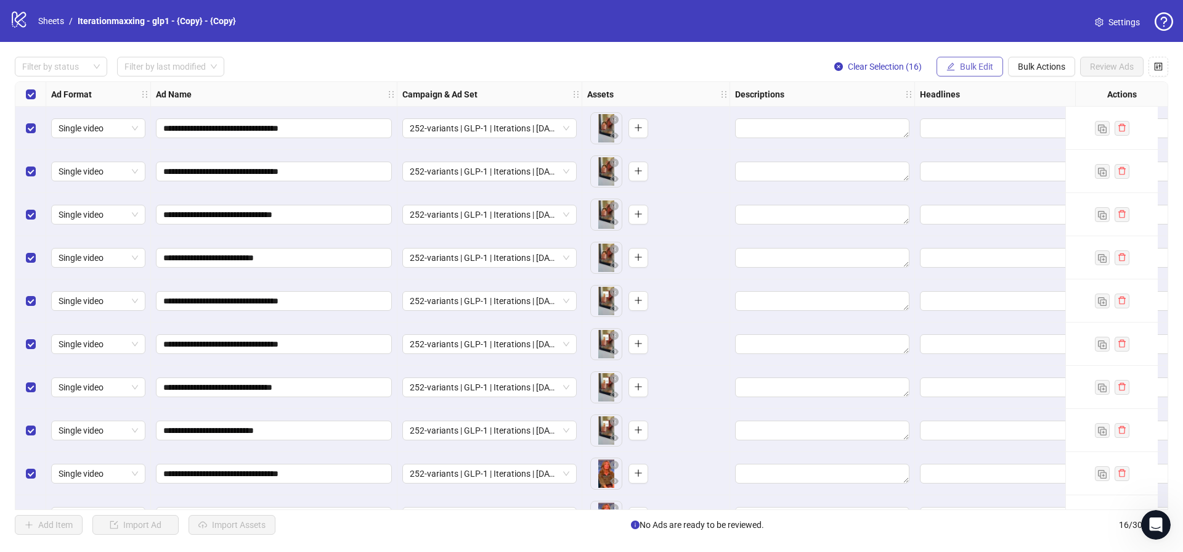
click at [967, 64] on span "Bulk Edit" at bounding box center [976, 67] width 33 height 10
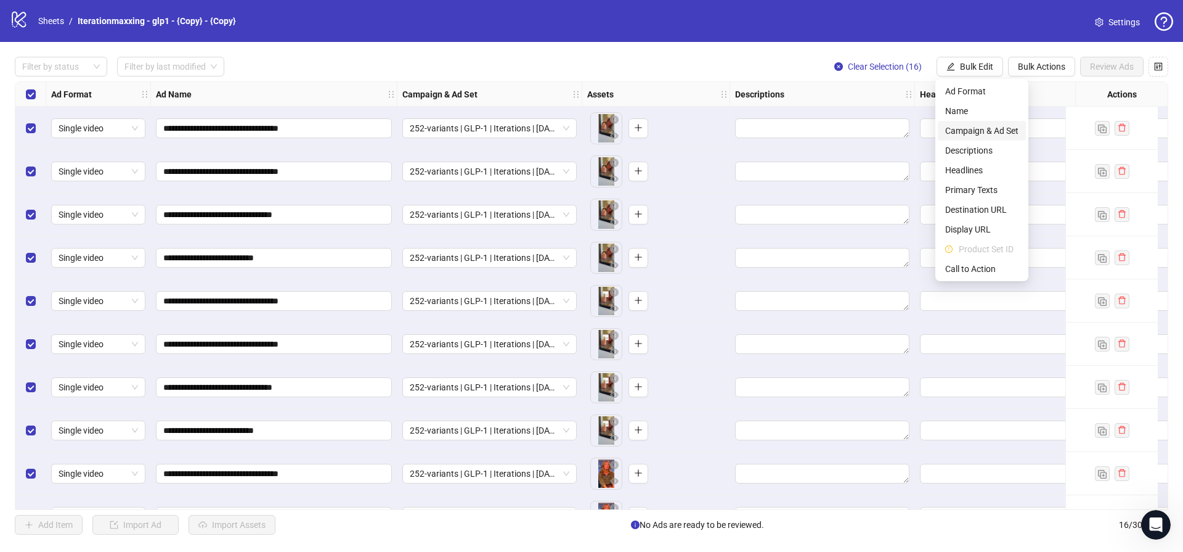
click at [969, 128] on span "Campaign & Ad Set" at bounding box center [981, 131] width 73 height 14
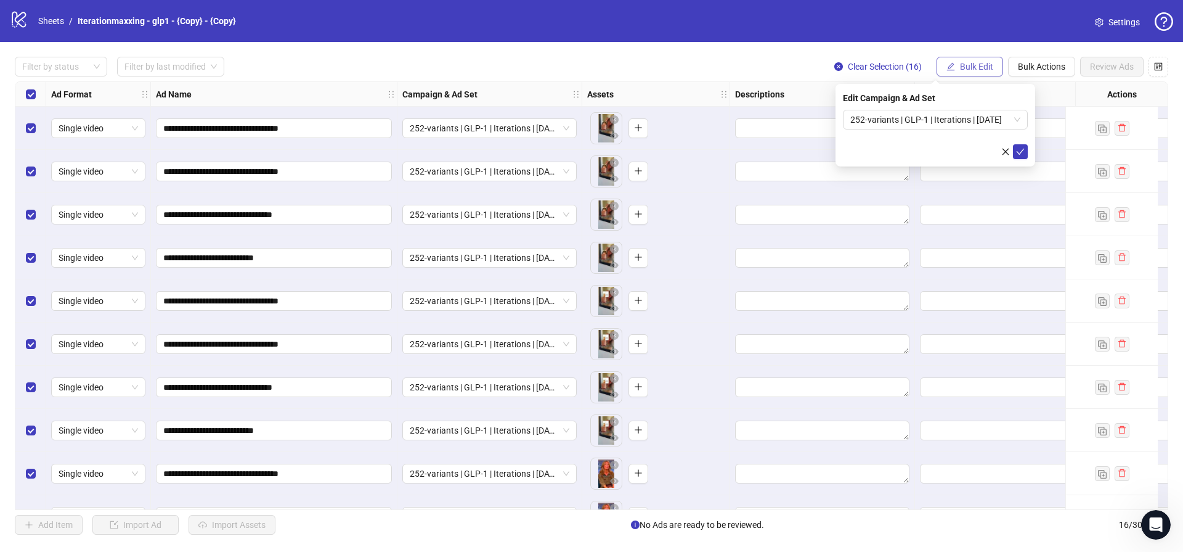
click at [988, 69] on span "Bulk Edit" at bounding box center [976, 67] width 33 height 10
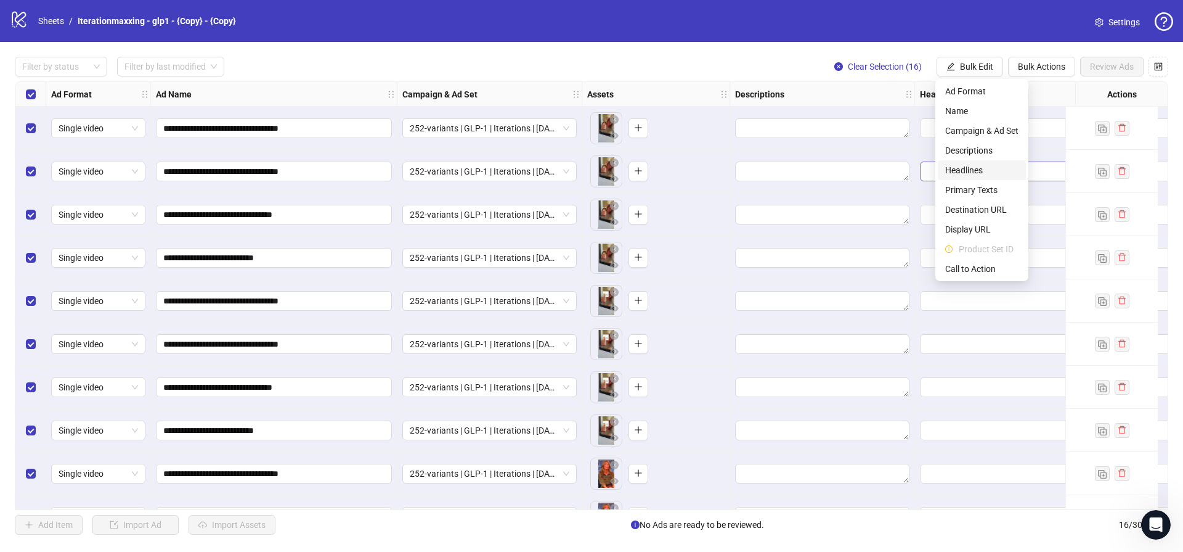
click at [971, 161] on li "Headlines" at bounding box center [982, 170] width 88 height 20
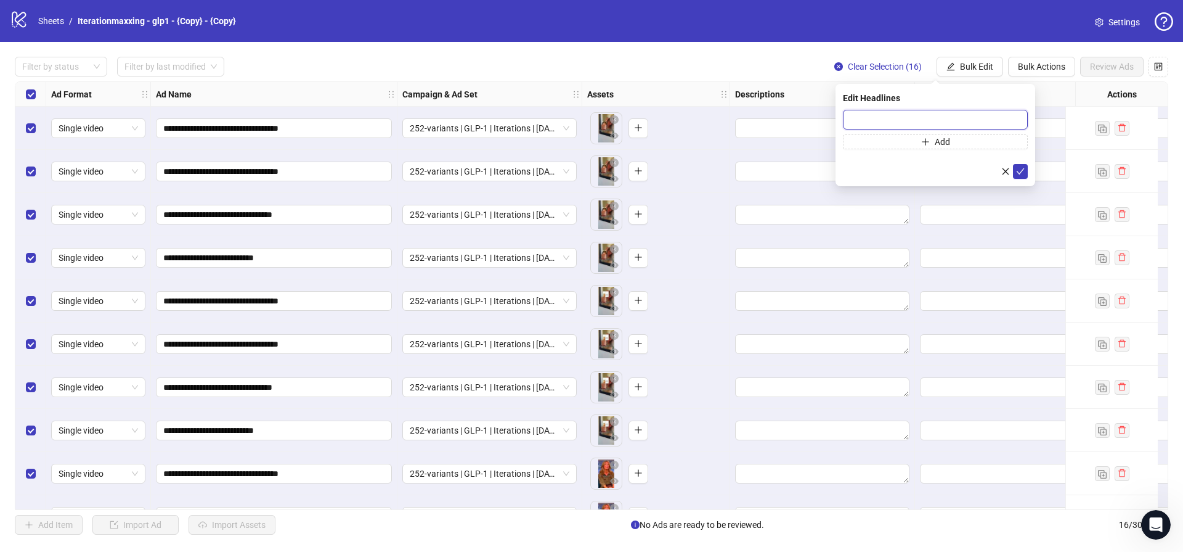
click at [987, 112] on input "text" at bounding box center [935, 120] width 185 height 20
paste input "**********"
type input "**********"
drag, startPoint x: 979, startPoint y: 141, endPoint x: 924, endPoint y: 108, distance: 63.3
click at [979, 141] on button "Add" at bounding box center [935, 141] width 185 height 15
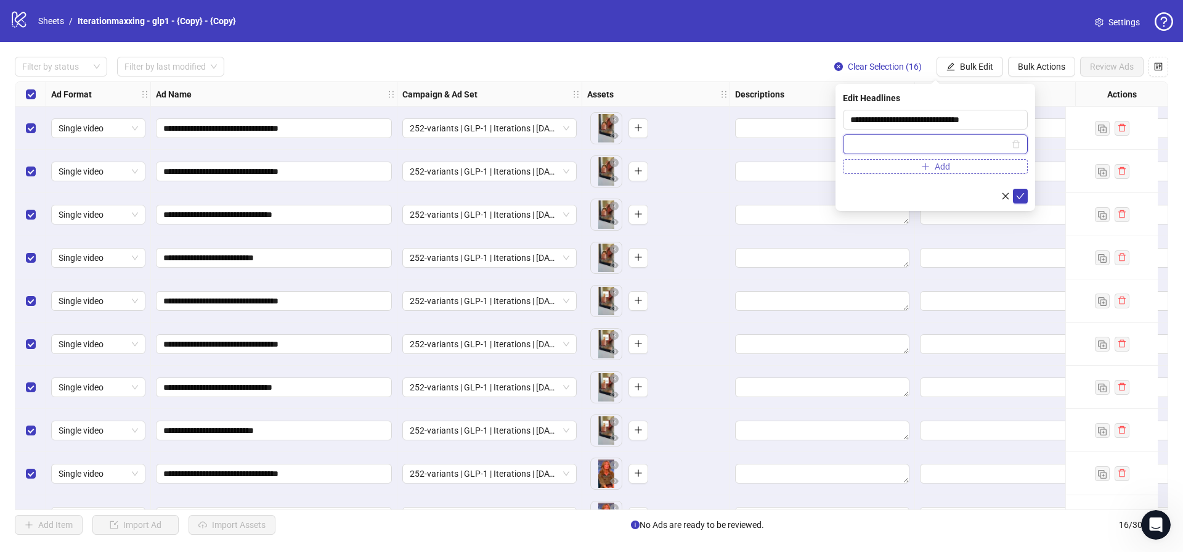
paste input "**********"
type input "**********"
click at [928, 167] on icon "plus" at bounding box center [925, 166] width 9 height 9
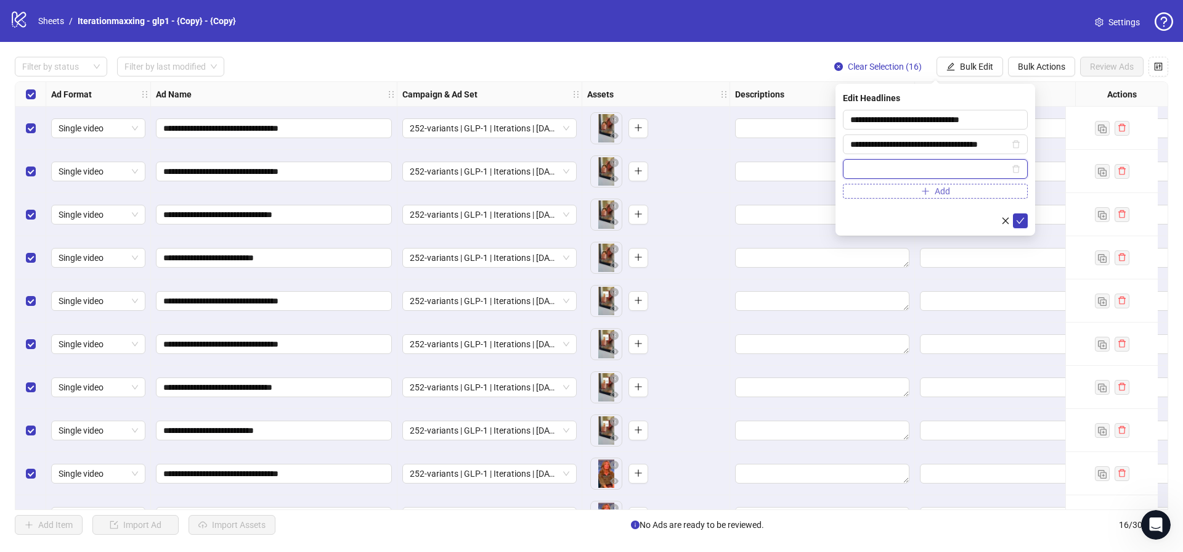
paste input "**********"
type input "**********"
drag, startPoint x: 1021, startPoint y: 222, endPoint x: 1008, endPoint y: 154, distance: 69.5
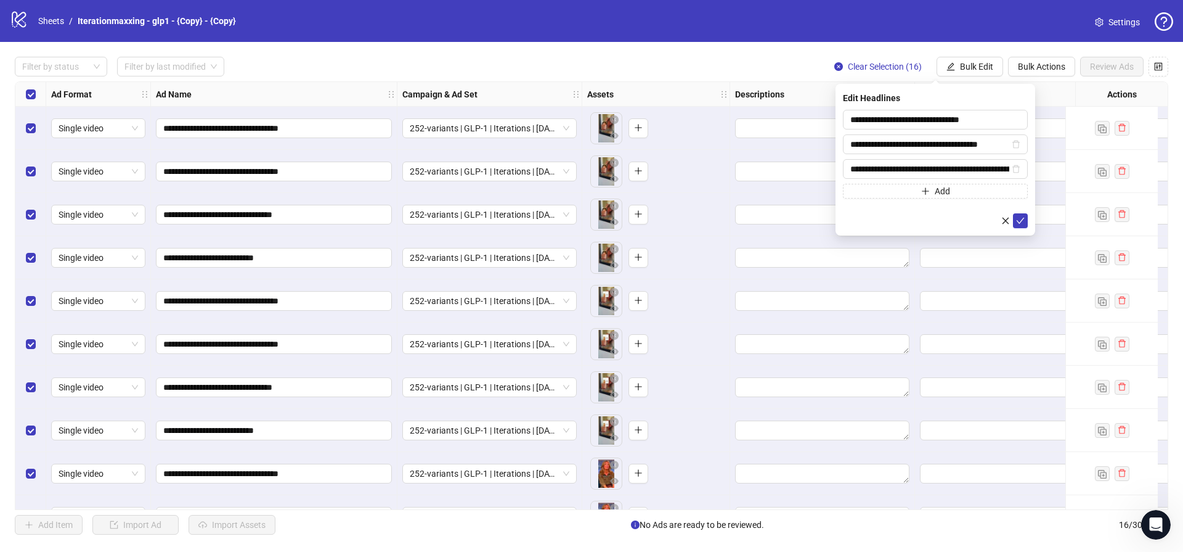
click at [1021, 221] on icon "check" at bounding box center [1020, 220] width 9 height 9
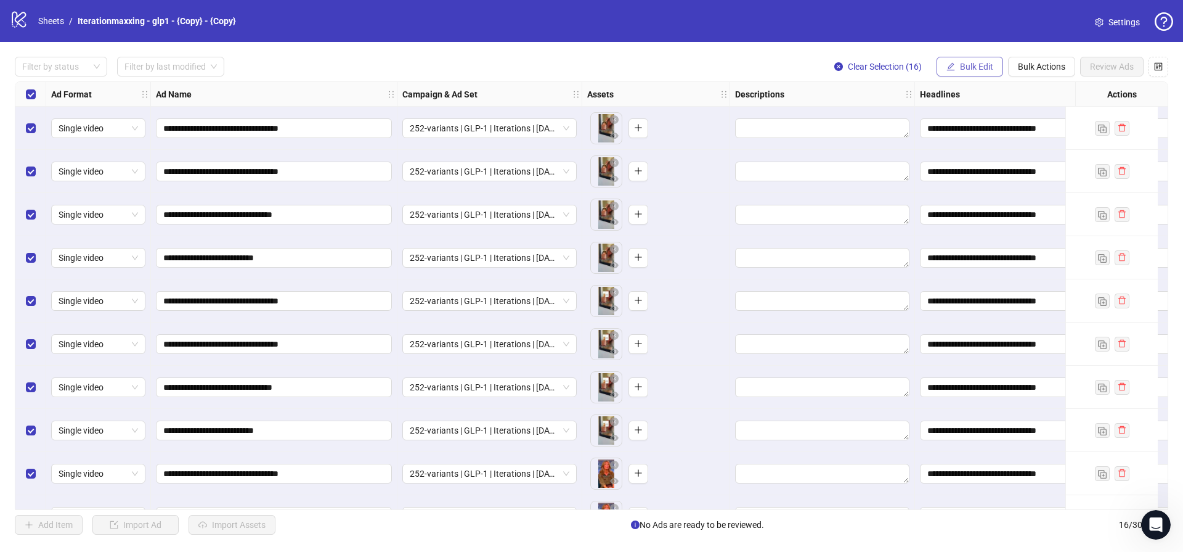
click at [982, 62] on span "Bulk Edit" at bounding box center [976, 67] width 33 height 10
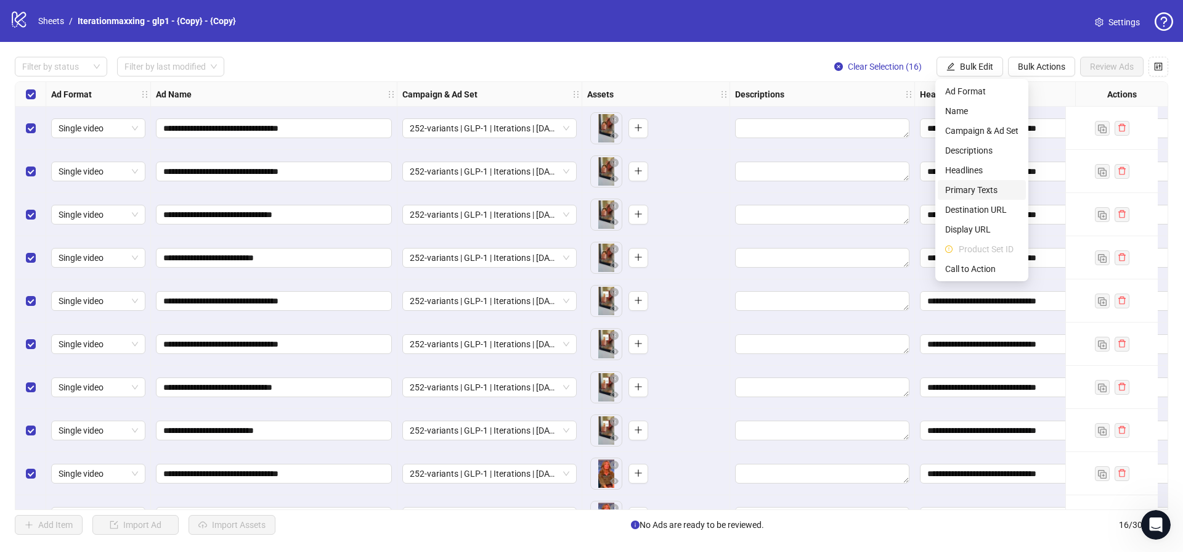
drag, startPoint x: 969, startPoint y: 191, endPoint x: 650, endPoint y: 2, distance: 370.8
click at [968, 190] on span "Primary Texts" at bounding box center [981, 190] width 73 height 14
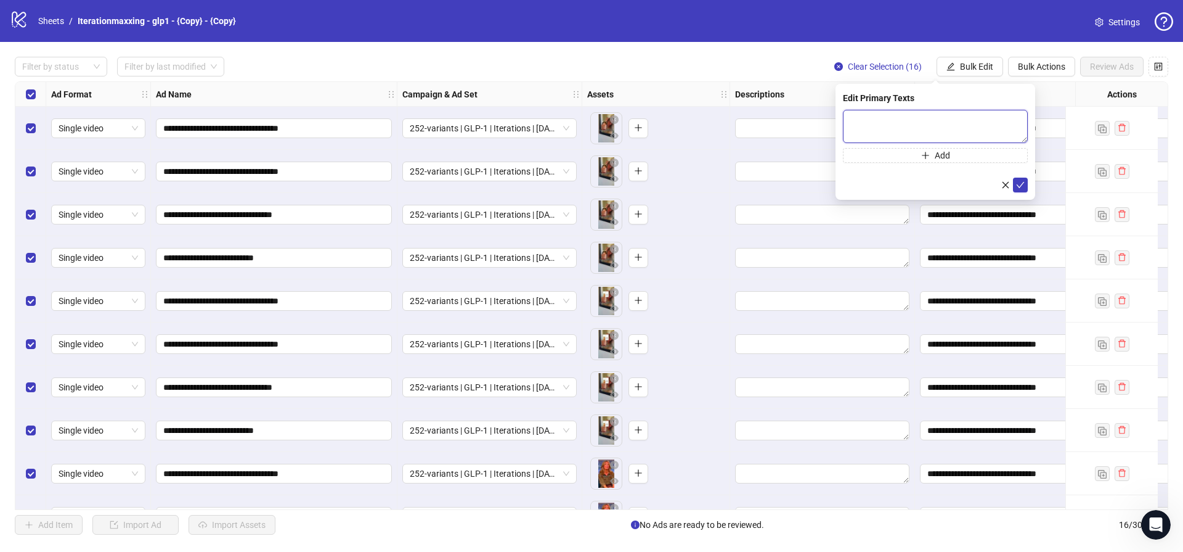
click at [941, 121] on textarea at bounding box center [935, 126] width 185 height 33
paste textarea "**********"
type textarea "**********"
click at [918, 155] on button "Add" at bounding box center [935, 155] width 185 height 15
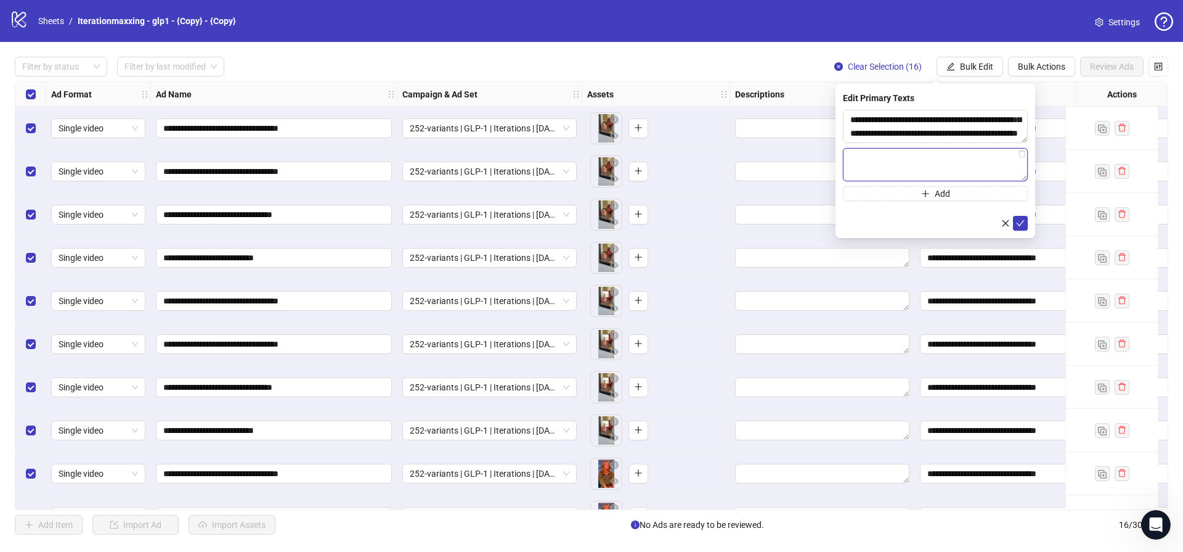
paste textarea "**********"
type textarea "**********"
click at [953, 206] on form "**********" at bounding box center [935, 170] width 185 height 121
click at [957, 198] on button "Add" at bounding box center [935, 193] width 185 height 15
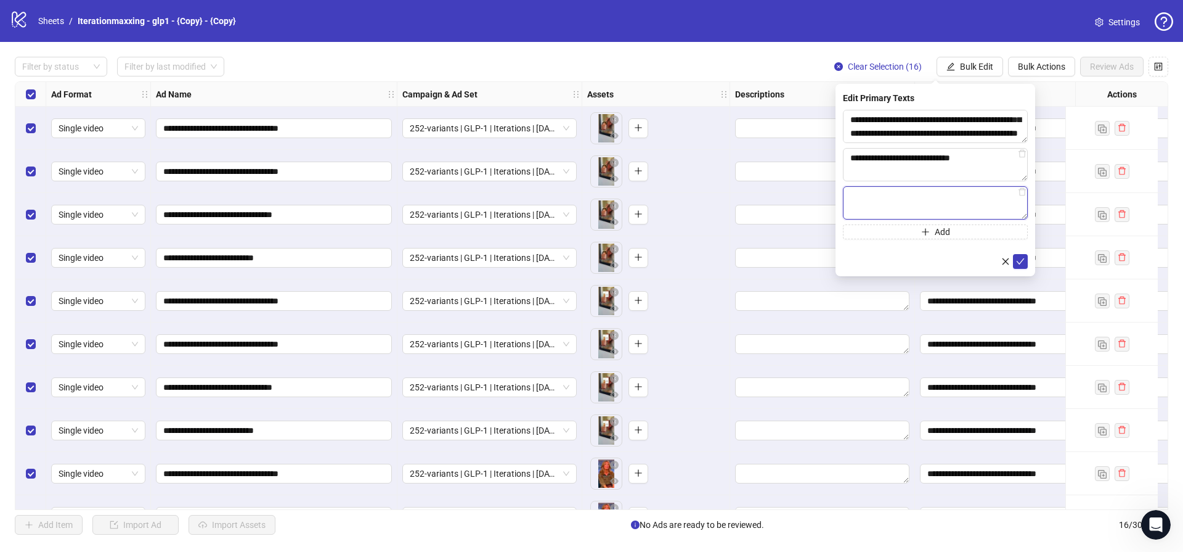
paste textarea "**********"
type textarea "**********"
drag, startPoint x: 1017, startPoint y: 260, endPoint x: 1013, endPoint y: 239, distance: 21.3
click at [1016, 259] on icon "check" at bounding box center [1020, 261] width 9 height 9
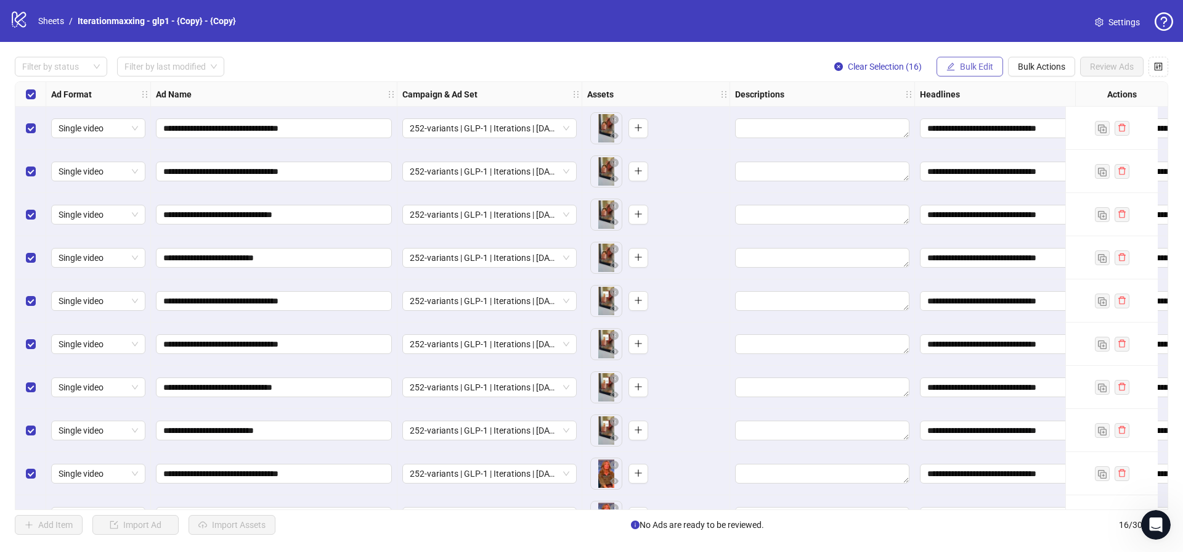
click at [989, 68] on span "Bulk Edit" at bounding box center [976, 67] width 33 height 10
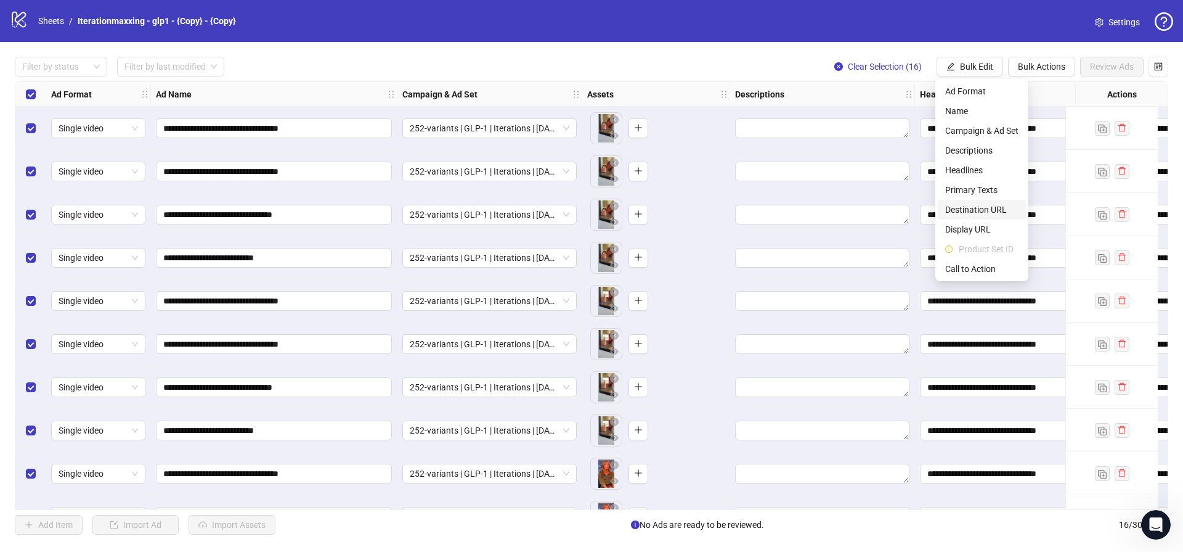
click at [973, 207] on span "Destination URL" at bounding box center [981, 210] width 73 height 14
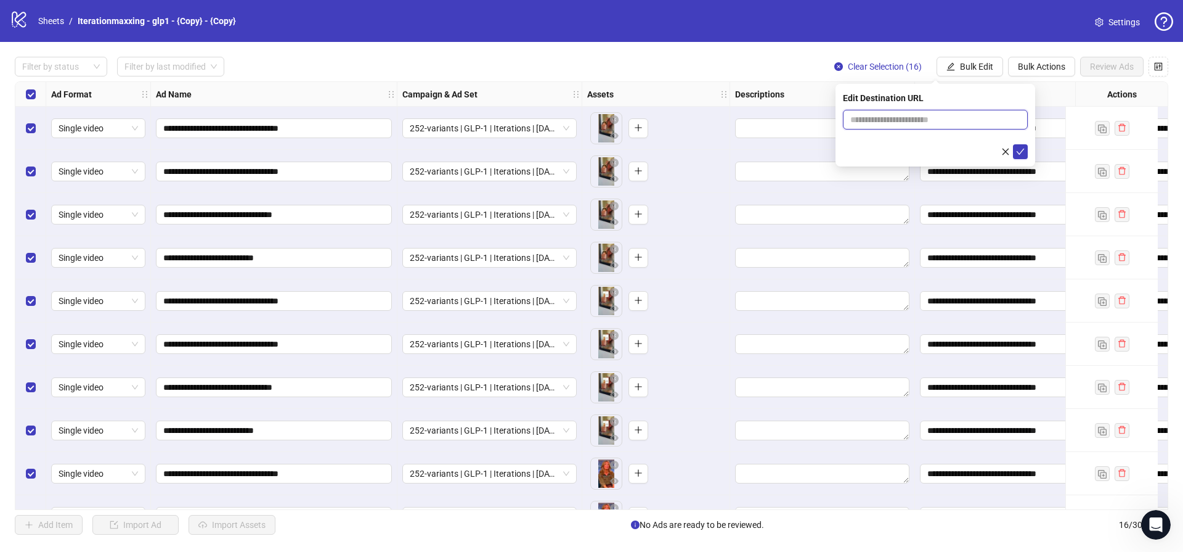
click at [933, 124] on input "text" at bounding box center [931, 120] width 160 height 14
paste input "**********"
type input "**********"
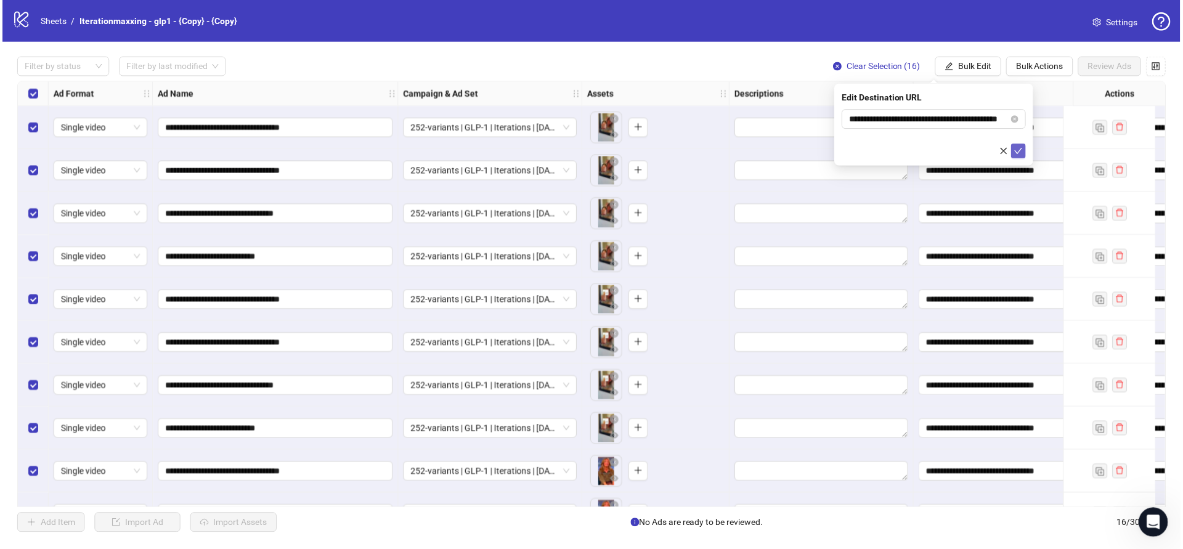
scroll to position [0, 0]
click at [1018, 150] on icon "check" at bounding box center [1020, 151] width 9 height 9
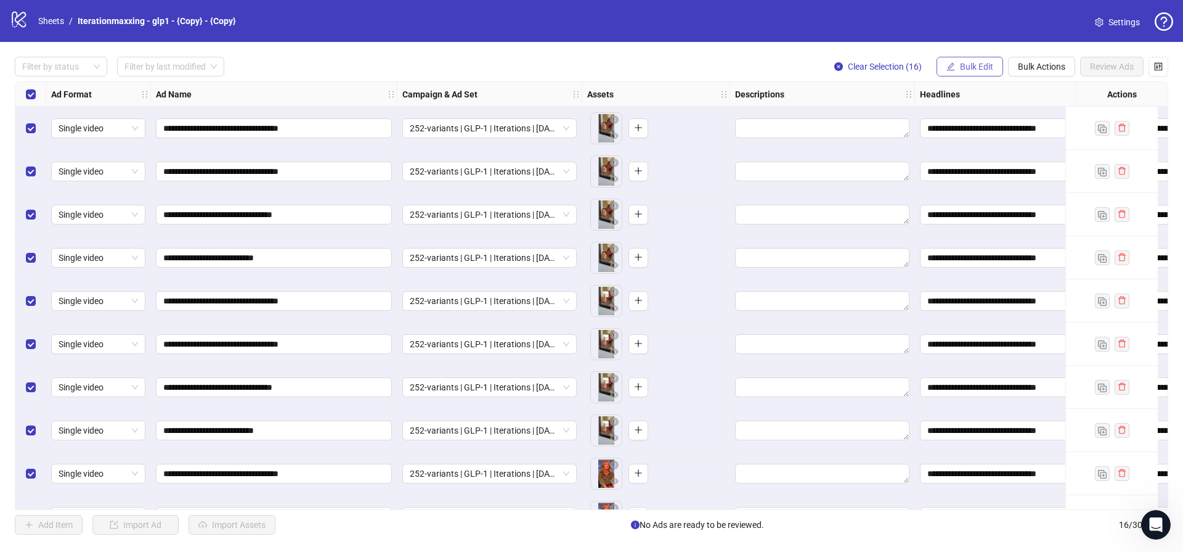
click at [979, 68] on span "Bulk Edit" at bounding box center [976, 67] width 33 height 10
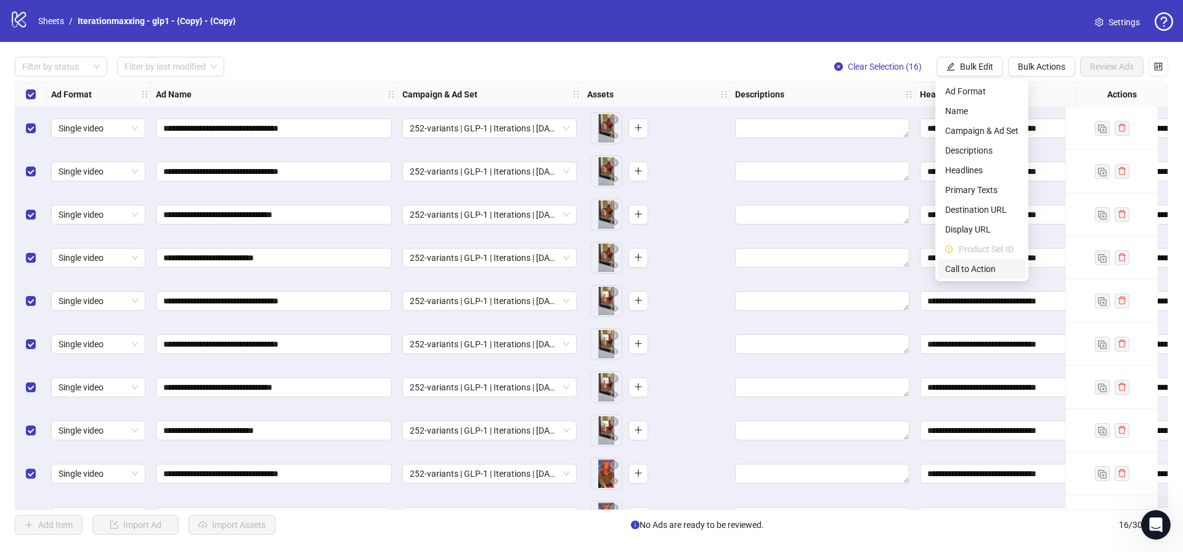
click at [952, 270] on span "Call to Action" at bounding box center [981, 269] width 73 height 14
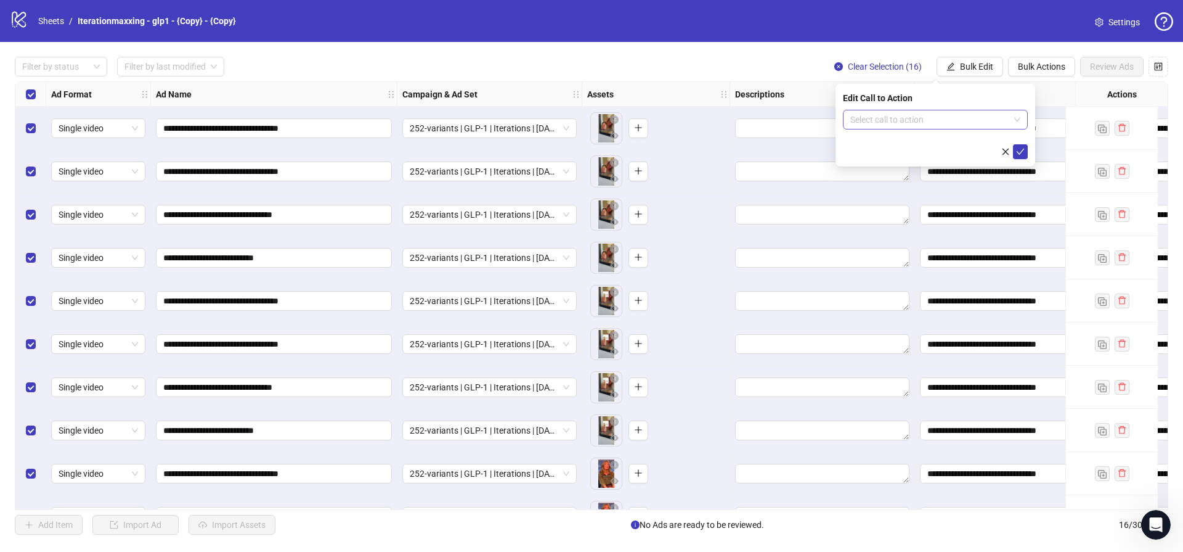
click at [923, 124] on input "search" at bounding box center [930, 119] width 159 height 18
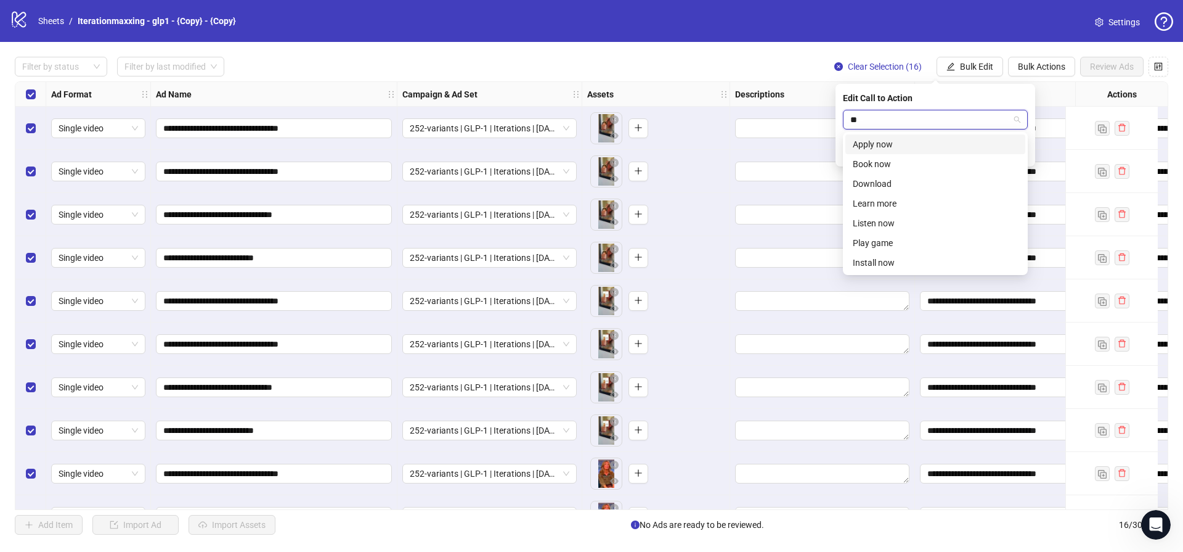
type input "***"
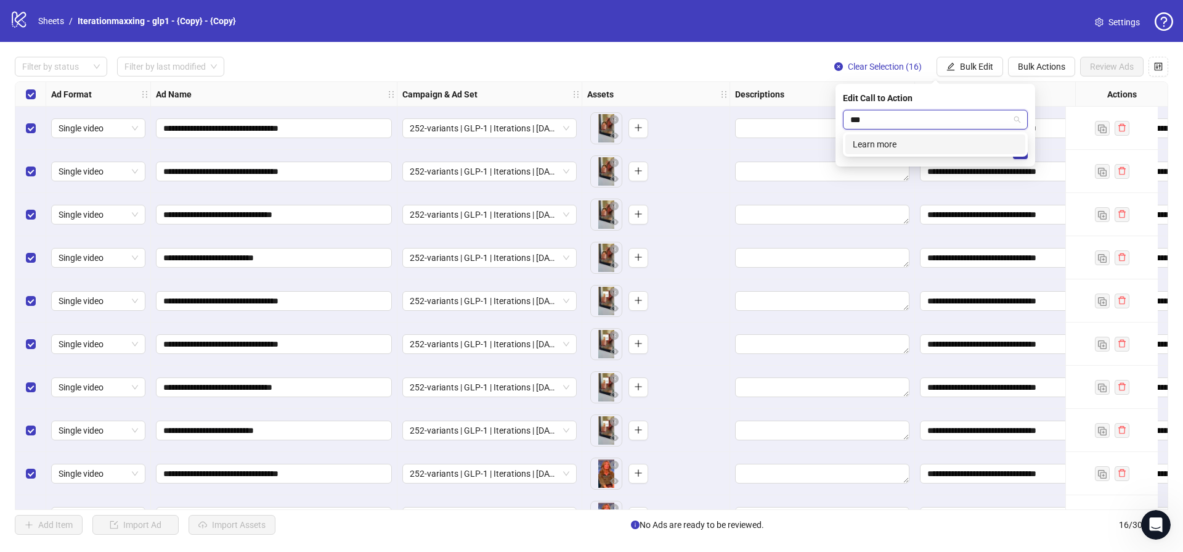
click at [907, 142] on div "Learn more" at bounding box center [935, 144] width 165 height 14
click at [1019, 150] on icon "check" at bounding box center [1020, 151] width 9 height 9
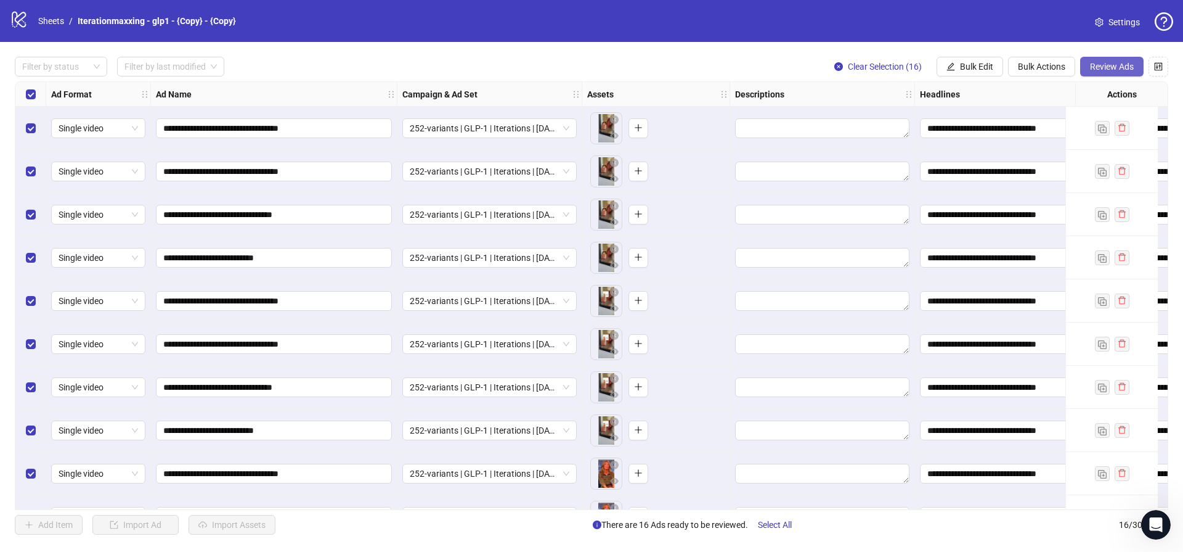
click at [1095, 71] on span "Review Ads" at bounding box center [1112, 67] width 44 height 10
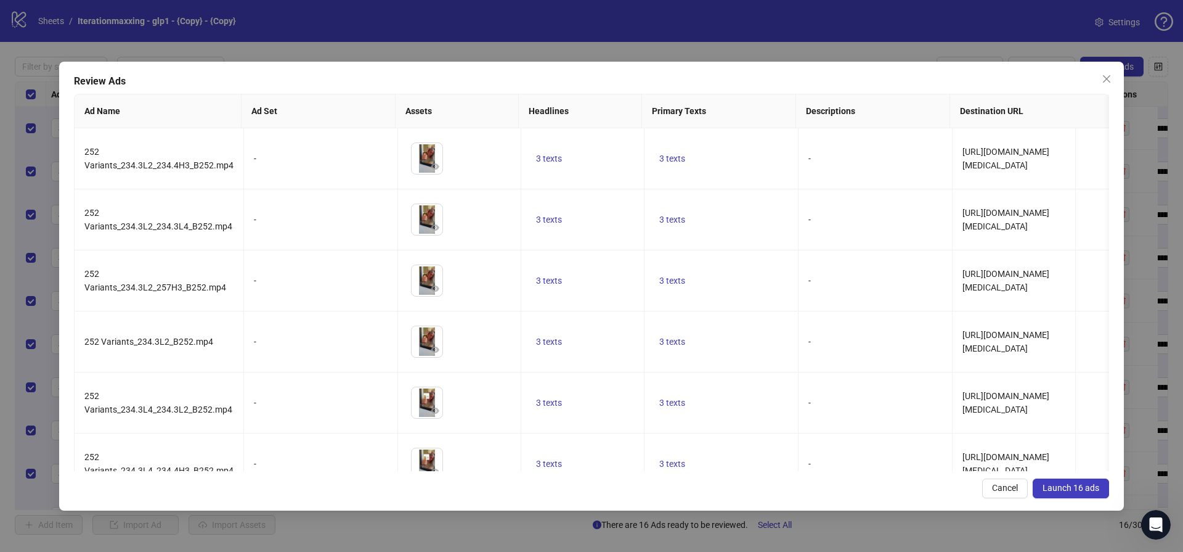
click at [1050, 481] on button "Launch 16 ads" at bounding box center [1071, 488] width 76 height 20
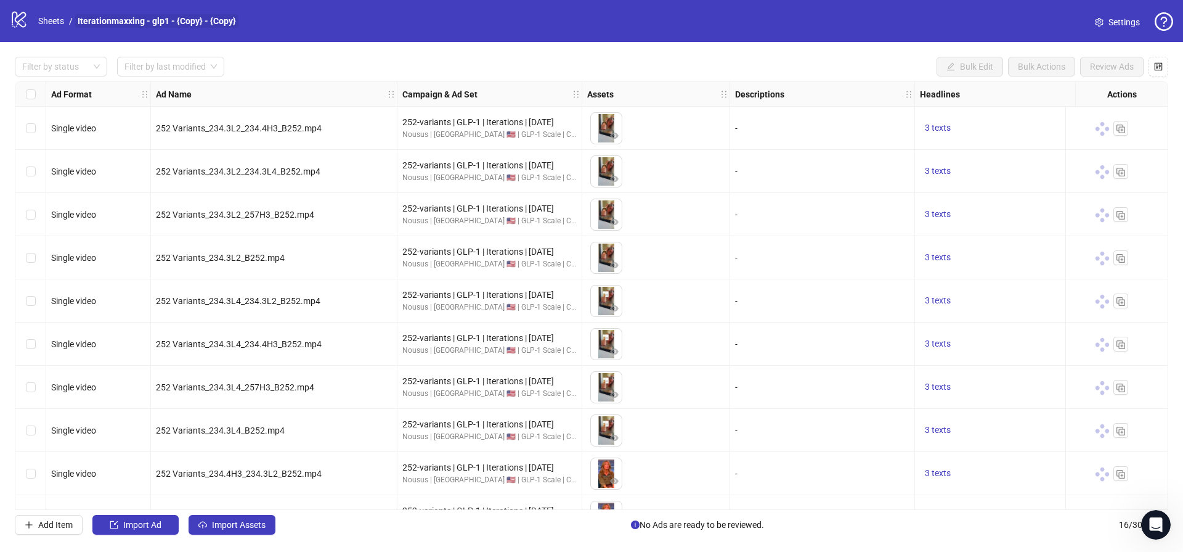
click at [110, 20] on link "Iterationmaxxing - glp1 - {Copy} - {Copy}" at bounding box center [156, 21] width 163 height 14
click at [44, 27] on link "Sheets" at bounding box center [51, 21] width 31 height 14
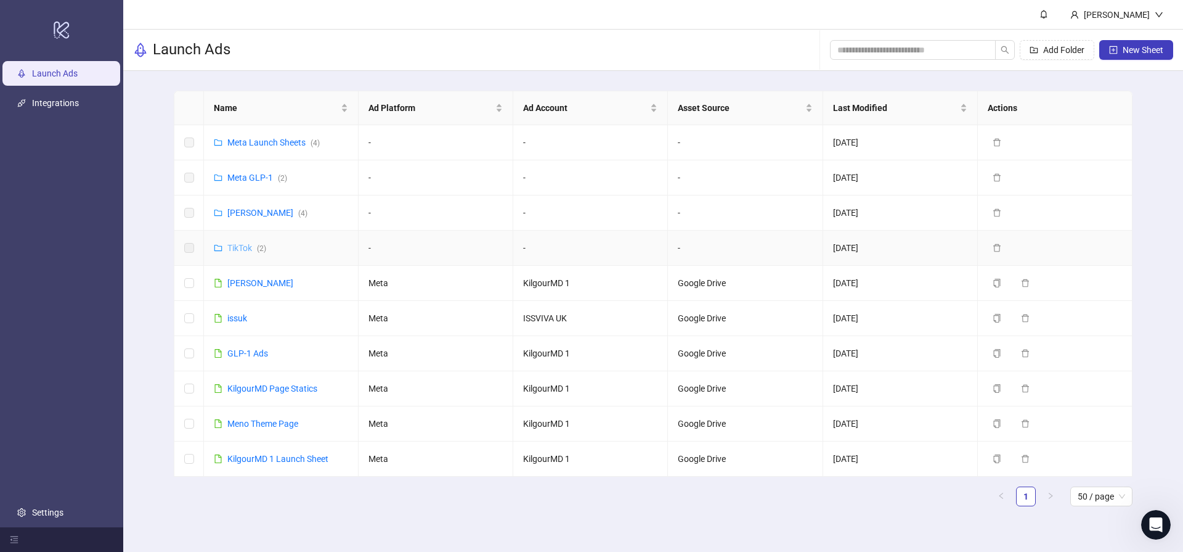
click at [245, 252] on link "TikTok ( 2 )" at bounding box center [246, 248] width 39 height 10
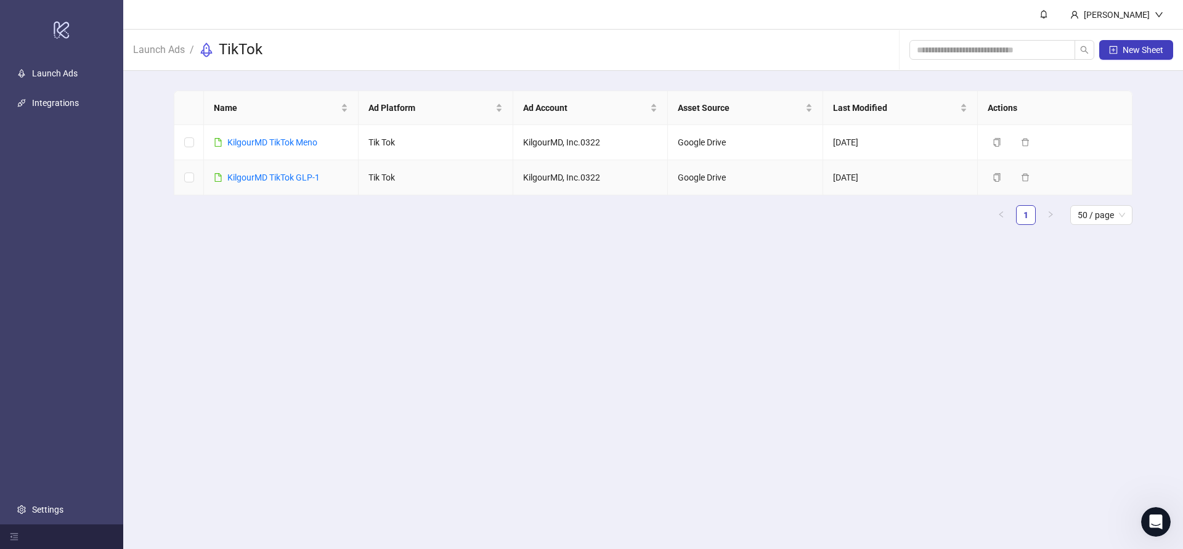
click at [265, 182] on div "KilgourMD TikTok GLP-1" at bounding box center [273, 178] width 92 height 14
click at [265, 166] on td "KilgourMD TikTok GLP-1" at bounding box center [281, 177] width 155 height 35
click at [255, 173] on link "KilgourMD TikTok GLP-1" at bounding box center [273, 178] width 92 height 10
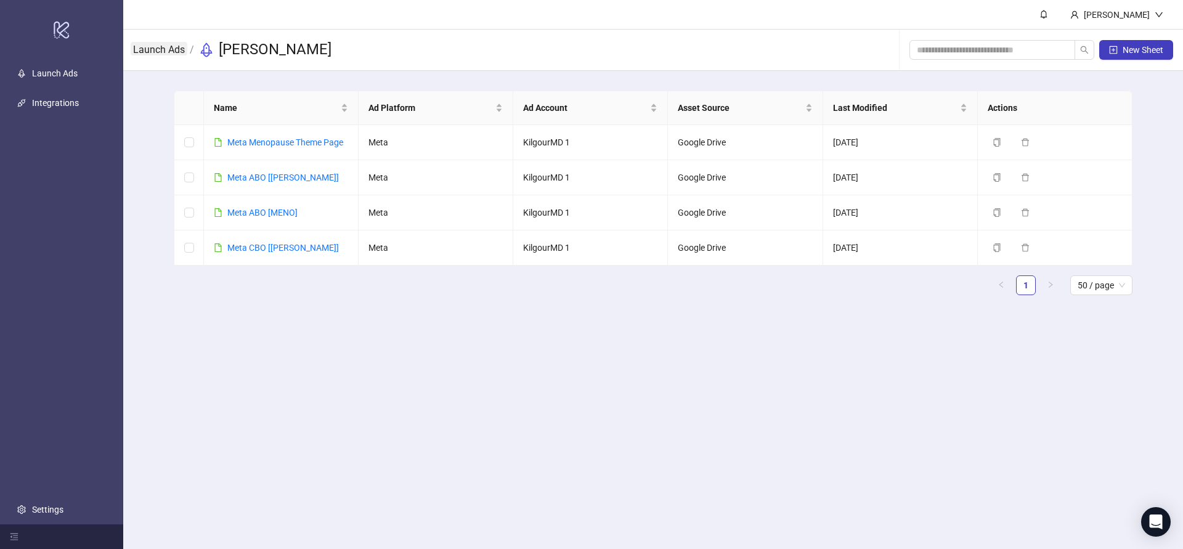
click at [169, 55] on link "Launch Ads" at bounding box center [159, 49] width 57 height 14
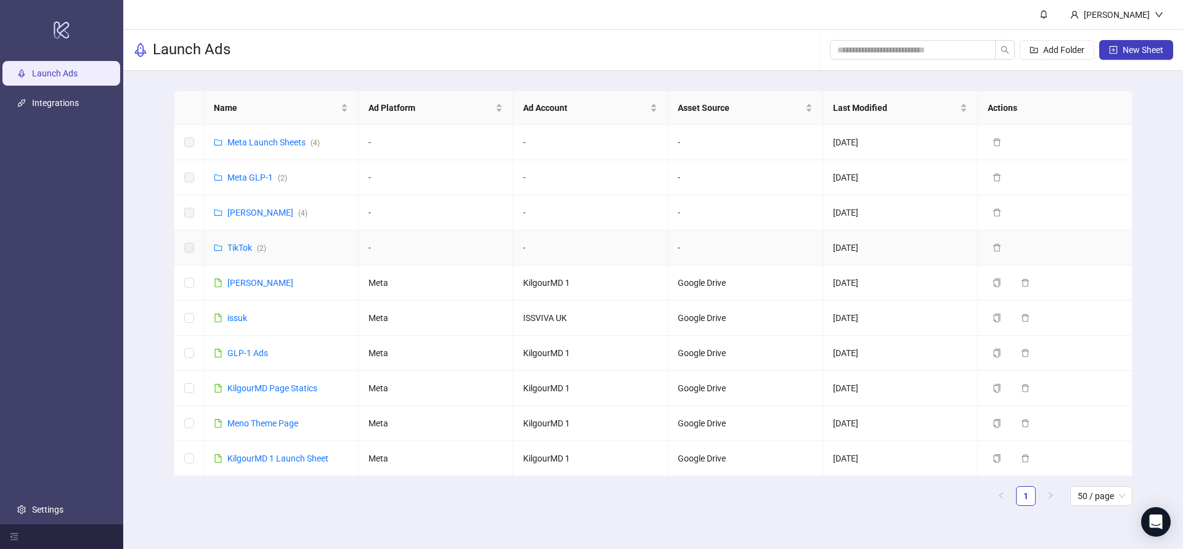
click at [221, 247] on icon "folder" at bounding box center [218, 248] width 8 height 6
click at [282, 145] on link "Meta Launch Sheets ( 4 )" at bounding box center [273, 142] width 92 height 10
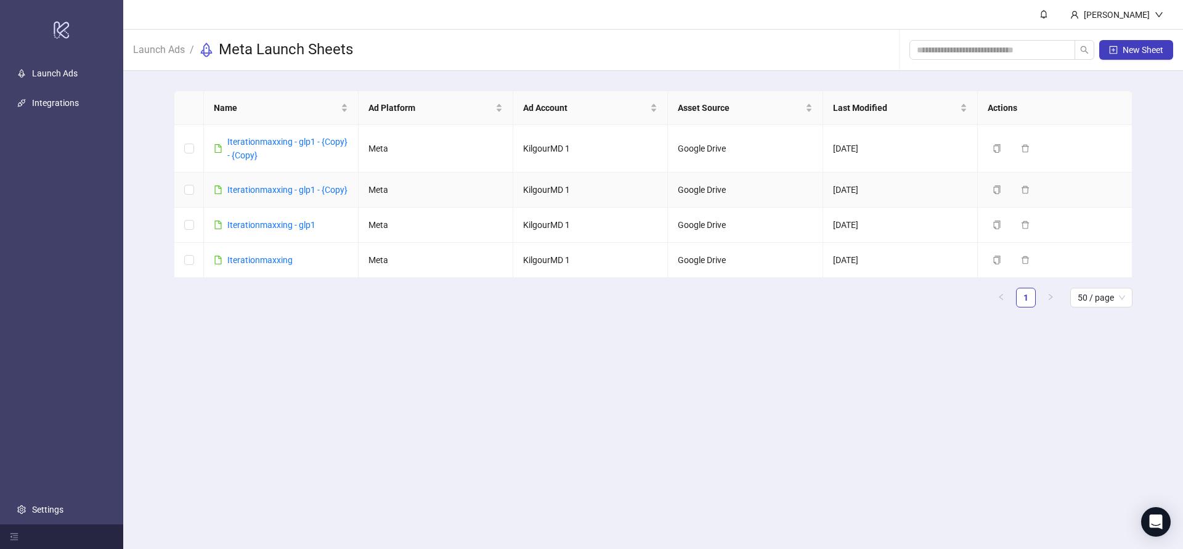
click at [250, 192] on link "Iterationmaxxing - glp1 - {Copy}" at bounding box center [287, 190] width 120 height 10
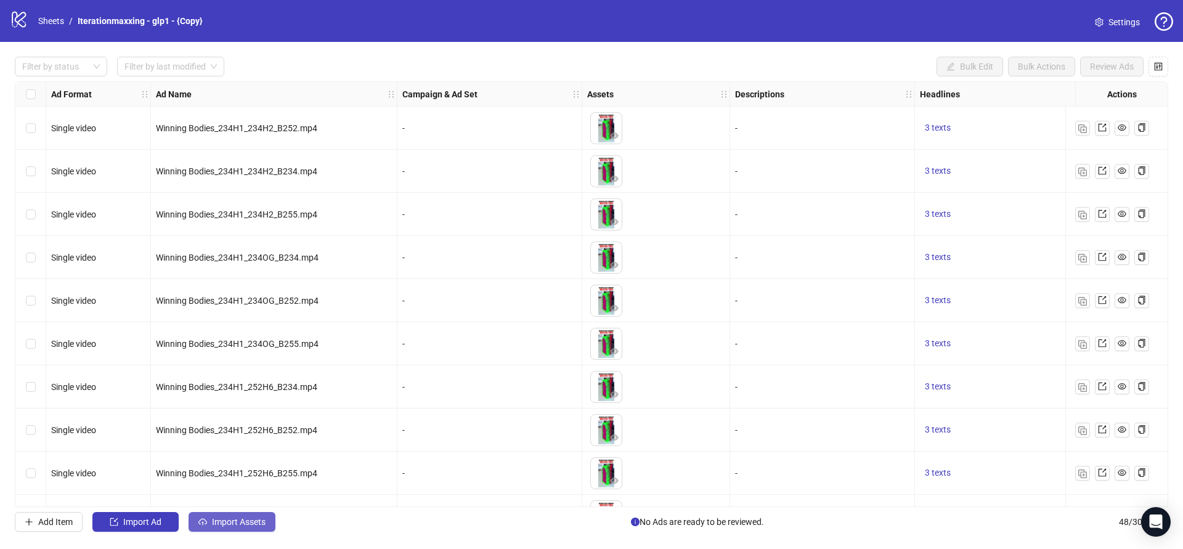
click at [234, 521] on span "Import Assets" at bounding box center [239, 522] width 54 height 10
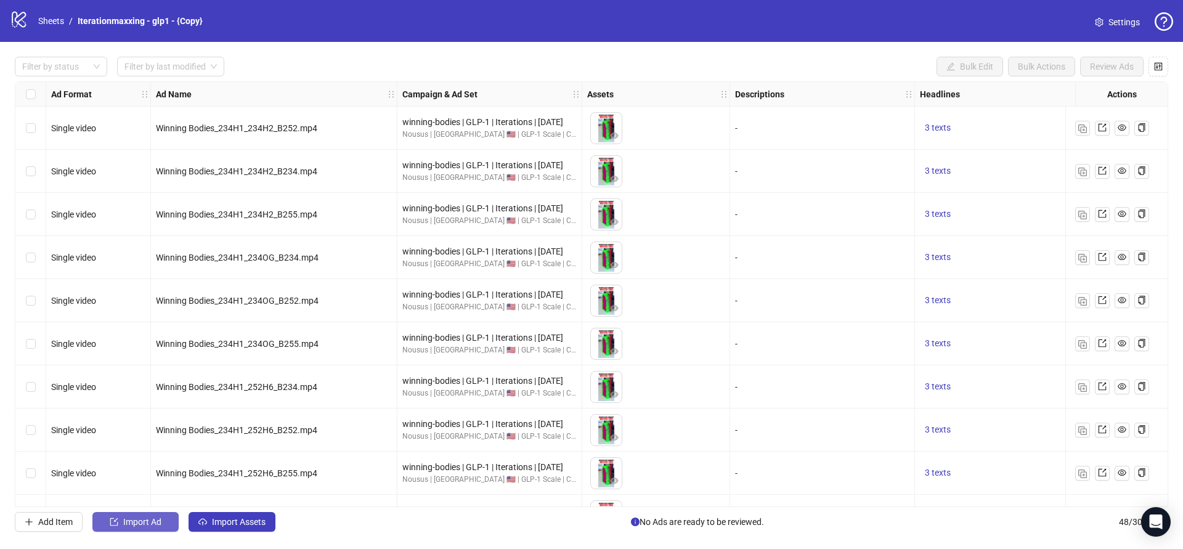
click at [115, 527] on button "Import Ad" at bounding box center [135, 522] width 86 height 20
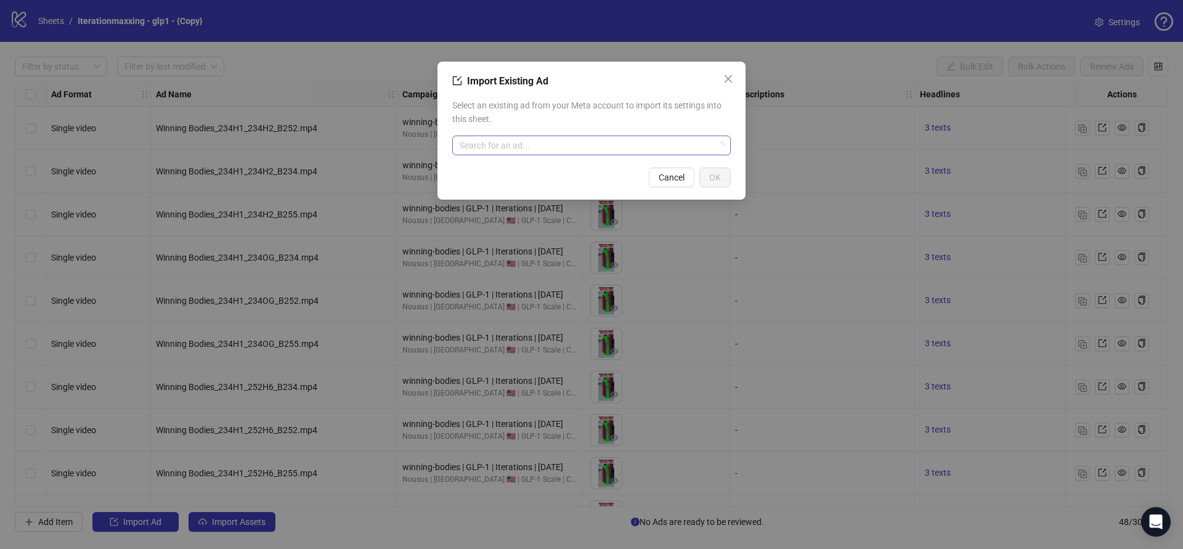
click at [494, 153] on input "search" at bounding box center [586, 145] width 253 height 18
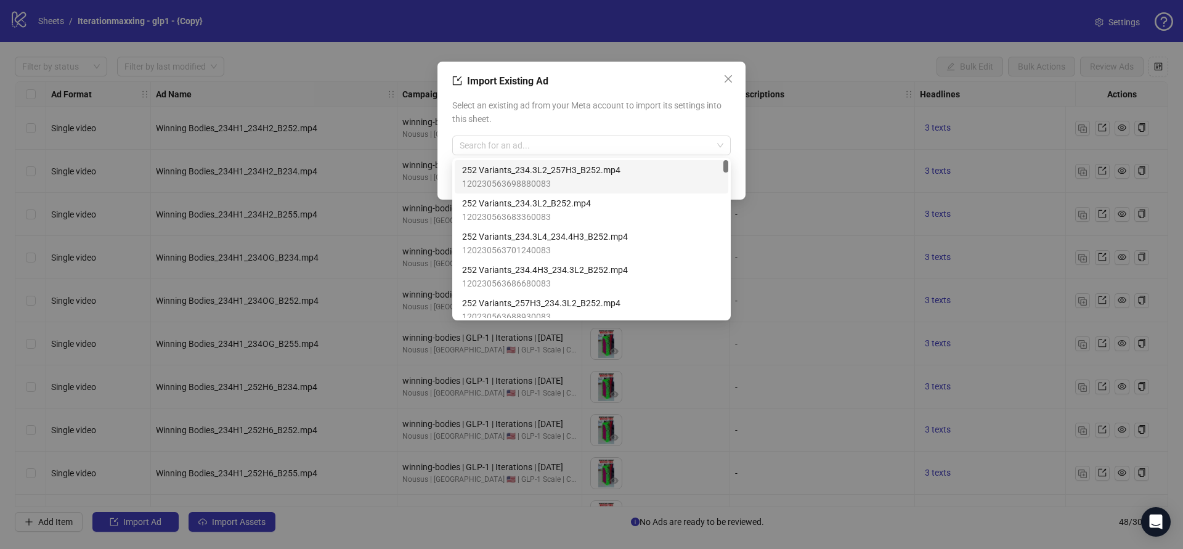
click at [521, 118] on span "Select an existing ad from your Meta account to import its settings into this s…" at bounding box center [591, 112] width 279 height 27
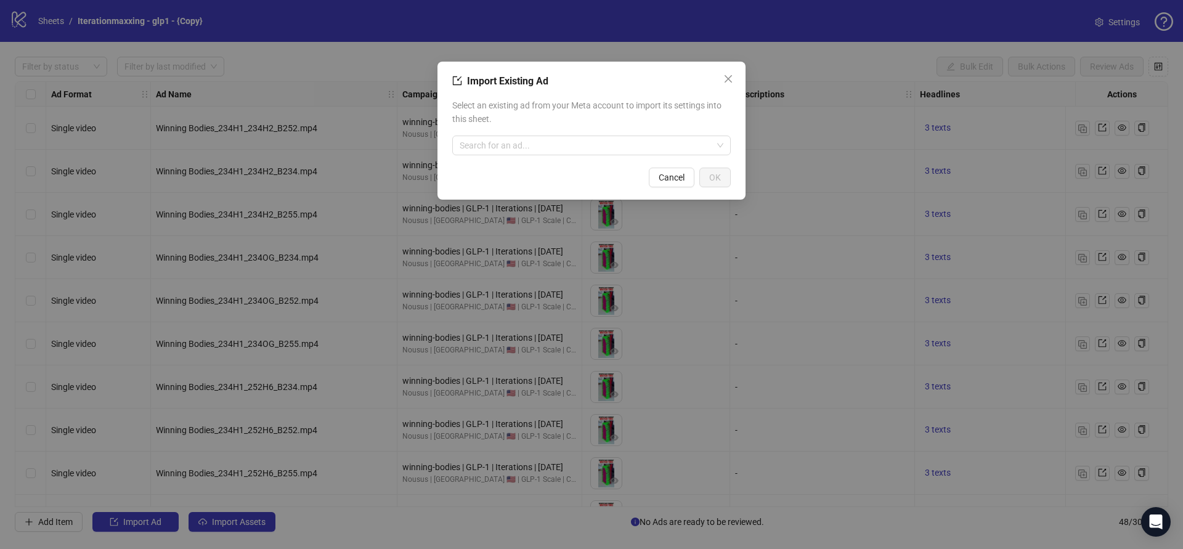
click at [257, 271] on div "Import Existing Ad Select an existing ad from your Meta account to import its s…" at bounding box center [591, 274] width 1183 height 549
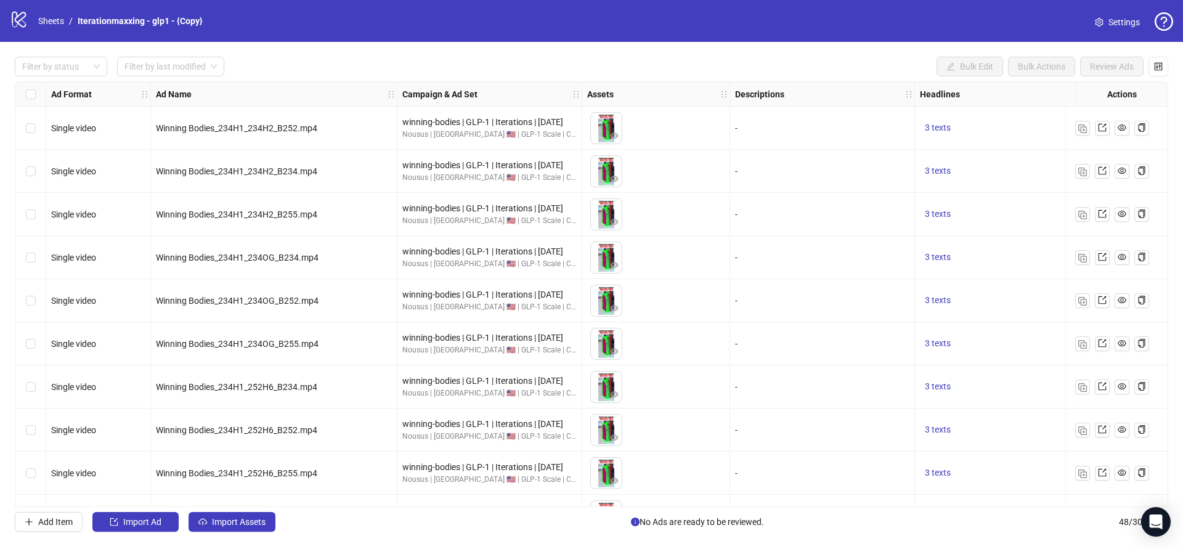
click at [32, 533] on div "Filter by status Filter by last modified Bulk Edit Bulk Actions Review Ads Ad F…" at bounding box center [591, 294] width 1183 height 505
click at [38, 524] on span "Add Item" at bounding box center [55, 522] width 35 height 10
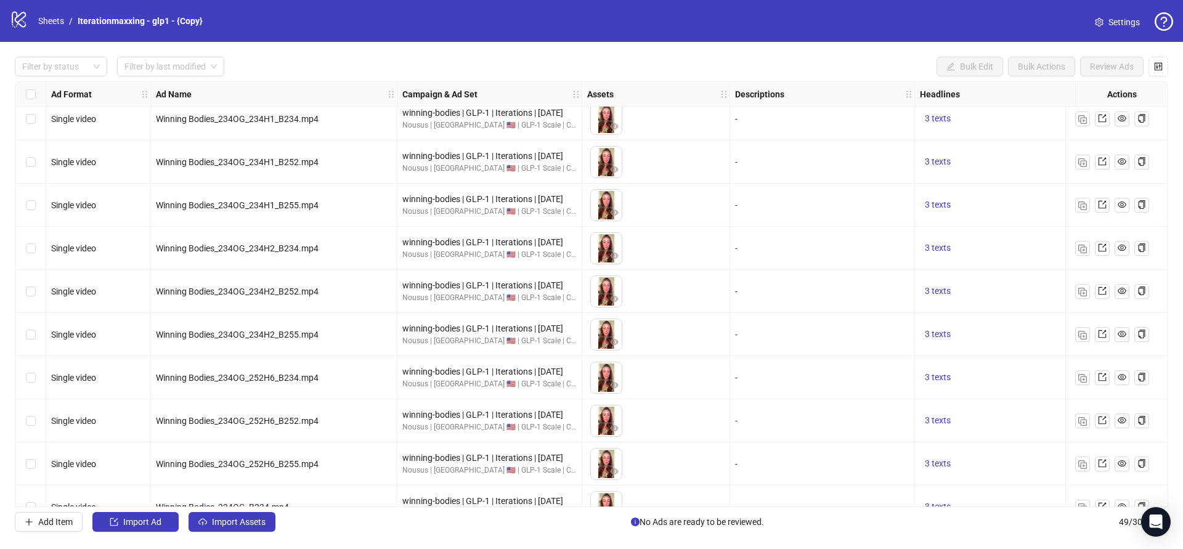
scroll to position [1480, 0]
